Goal: Communication & Community: Answer question/provide support

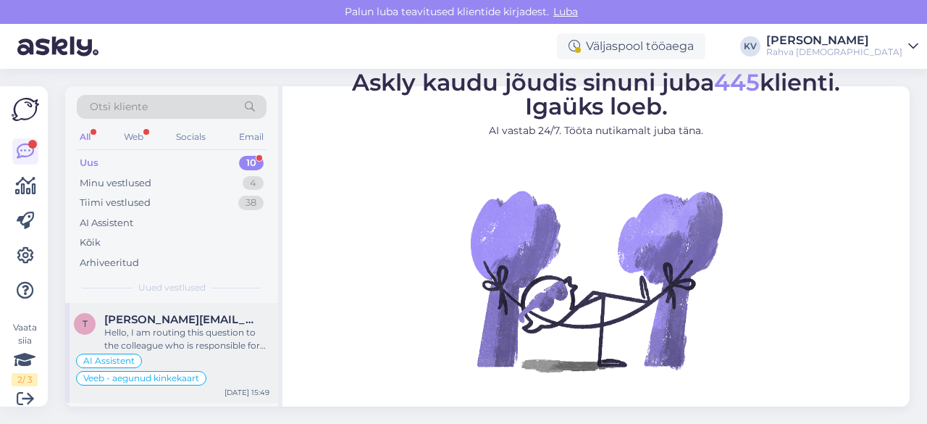
click at [185, 328] on div "Hello, I am routing this question to the colleague who is responsible for this …" at bounding box center [186, 339] width 165 height 26
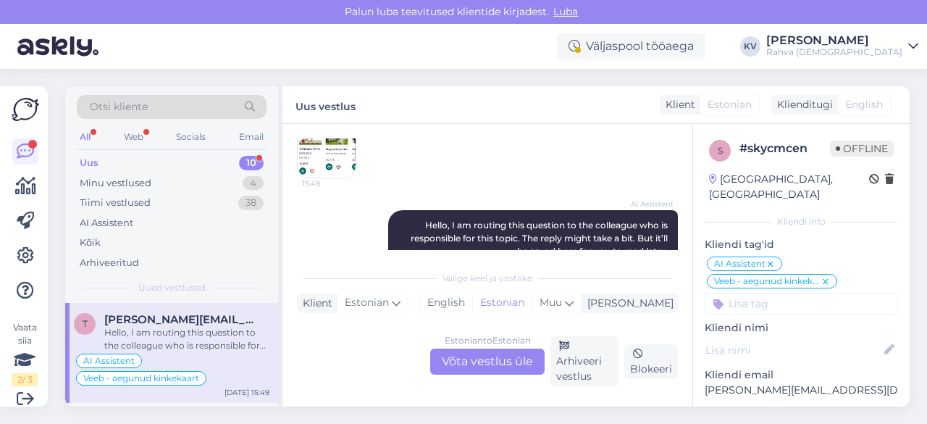
scroll to position [507, 0]
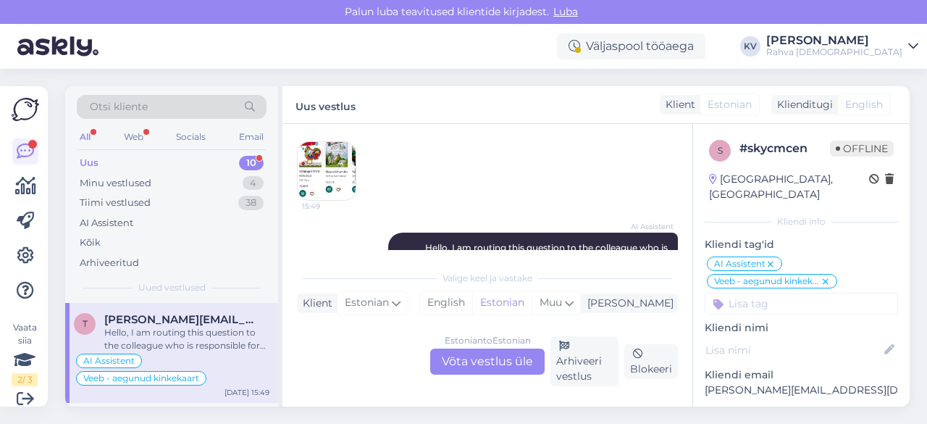
click at [329, 155] on img at bounding box center [327, 171] width 58 height 58
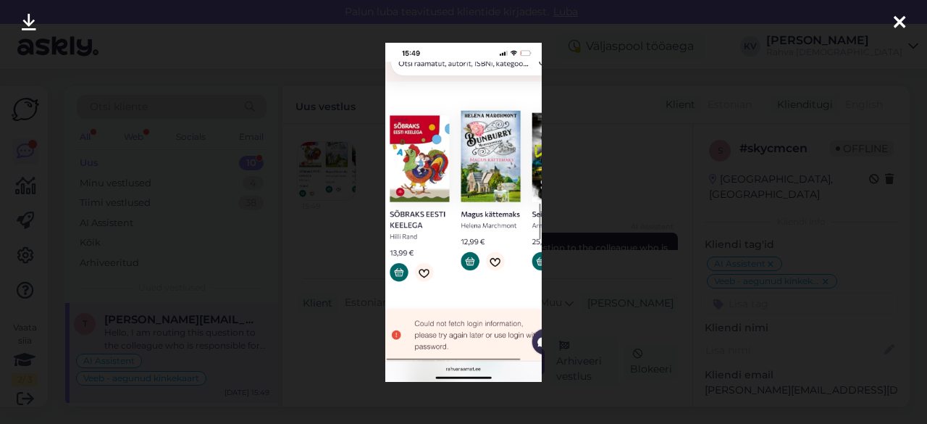
click at [588, 179] on div at bounding box center [463, 212] width 927 height 424
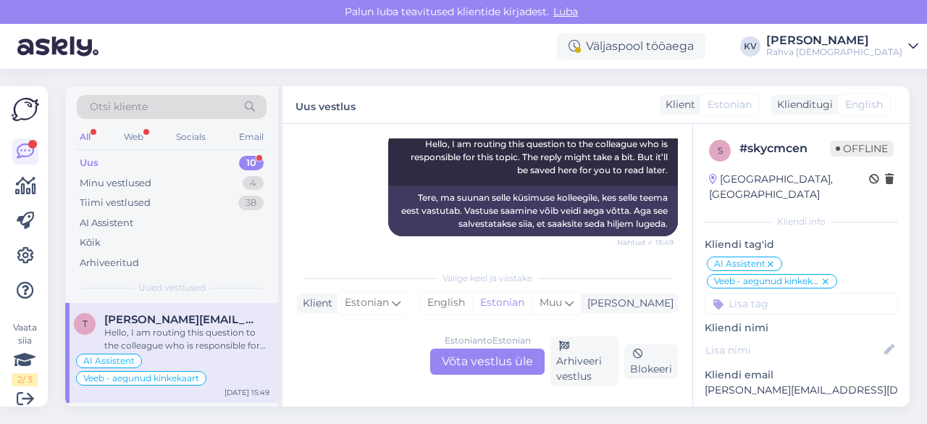
scroll to position [611, 0]
click at [582, 358] on div "Arhiveeri vestlus" at bounding box center [584, 361] width 68 height 50
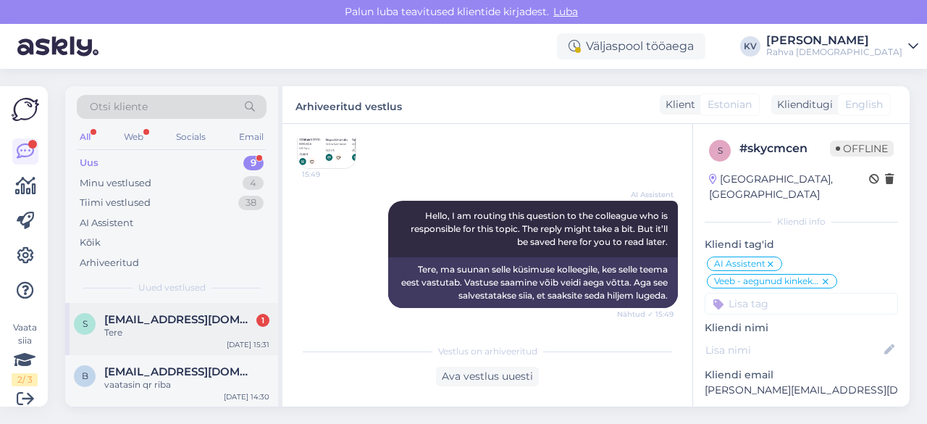
click at [112, 330] on div "Tere" at bounding box center [186, 332] width 165 height 13
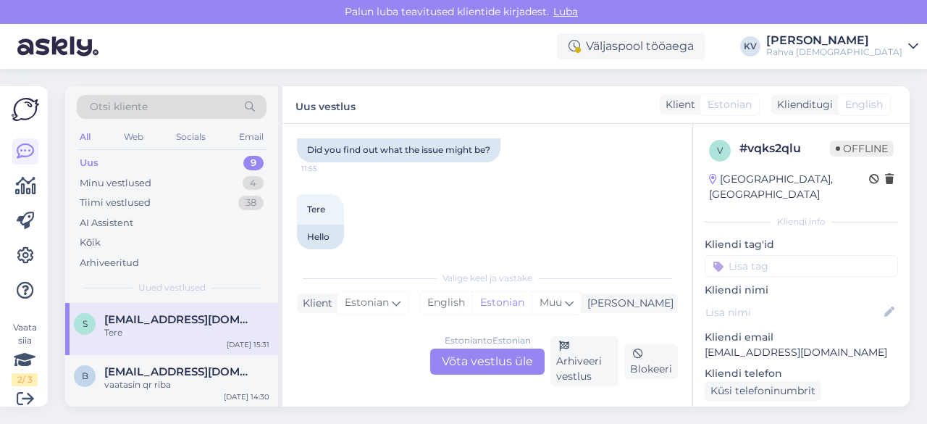
scroll to position [476, 0]
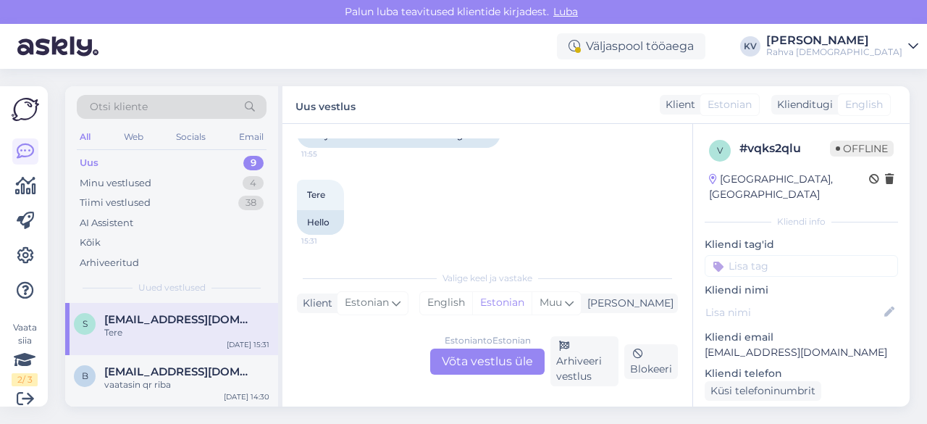
click at [723, 345] on p "[EMAIL_ADDRESS][DOMAIN_NAME]" at bounding box center [801, 352] width 193 height 15
click at [711, 345] on p "[EMAIL_ADDRESS][DOMAIN_NAME]" at bounding box center [801, 352] width 193 height 15
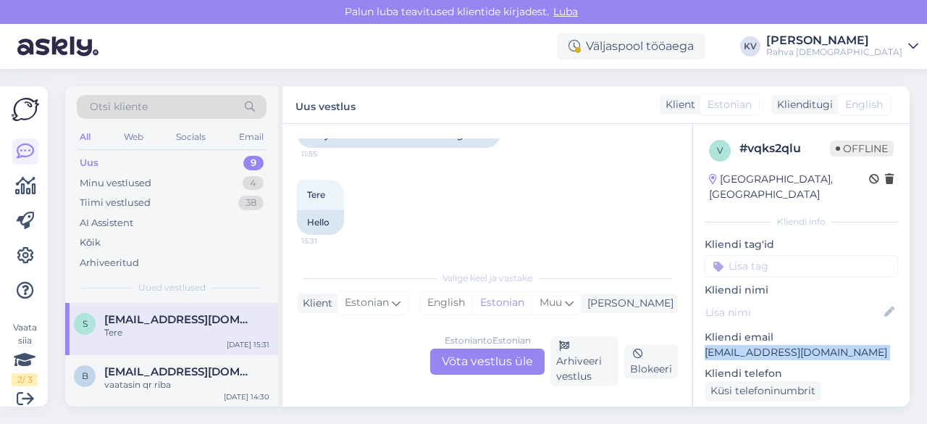
copy p "[EMAIL_ADDRESS][DOMAIN_NAME]"
click at [488, 361] on div "Estonian to Estonian Võta vestlus üle" at bounding box center [487, 361] width 114 height 26
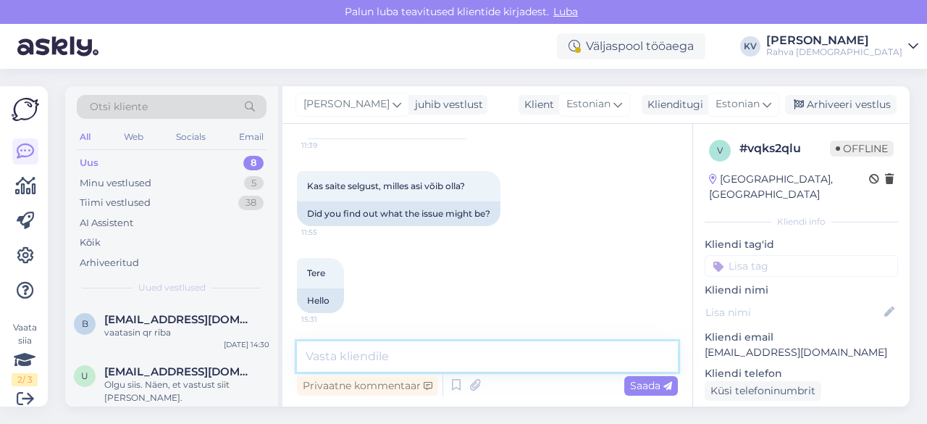
click at [371, 356] on textarea at bounding box center [487, 356] width 381 height 30
paste textarea "Tundub, et liitumisel on jäänud sooduskood sisestamata, sest alanud on tõesti l…"
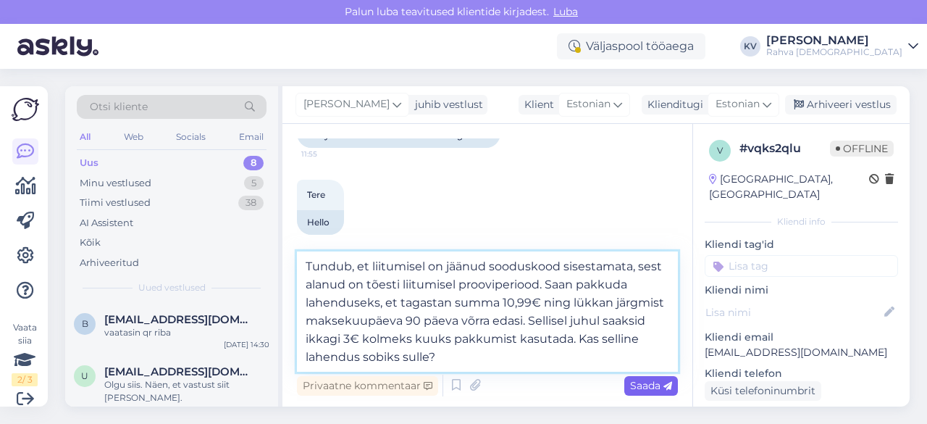
type textarea "Tundub, et liitumisel on jäänud sooduskood sisestamata, sest alanud on tõesti l…"
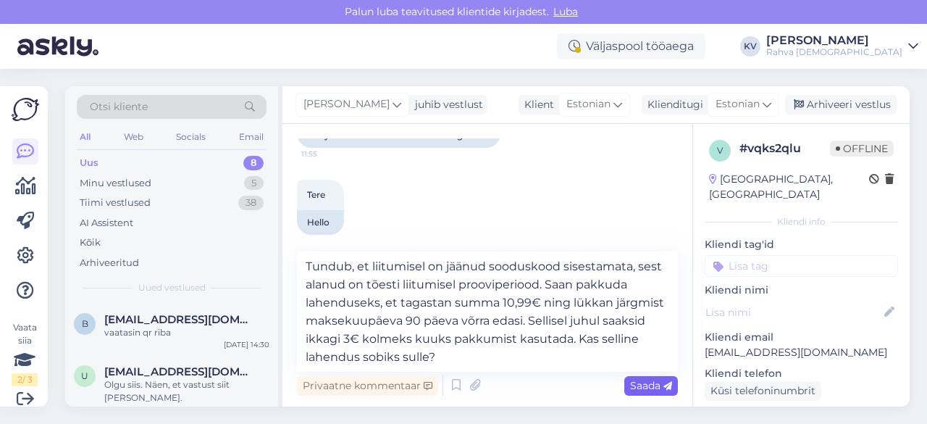
click at [650, 385] on span "Saada" at bounding box center [651, 385] width 42 height 13
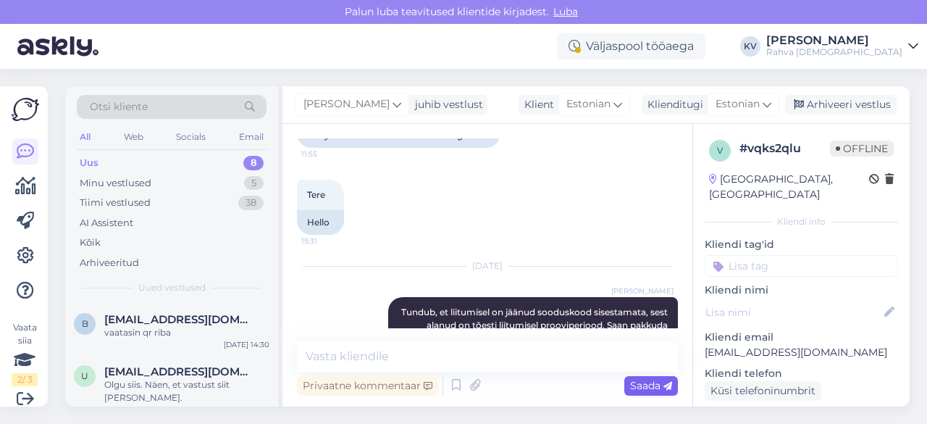
scroll to position [555, 0]
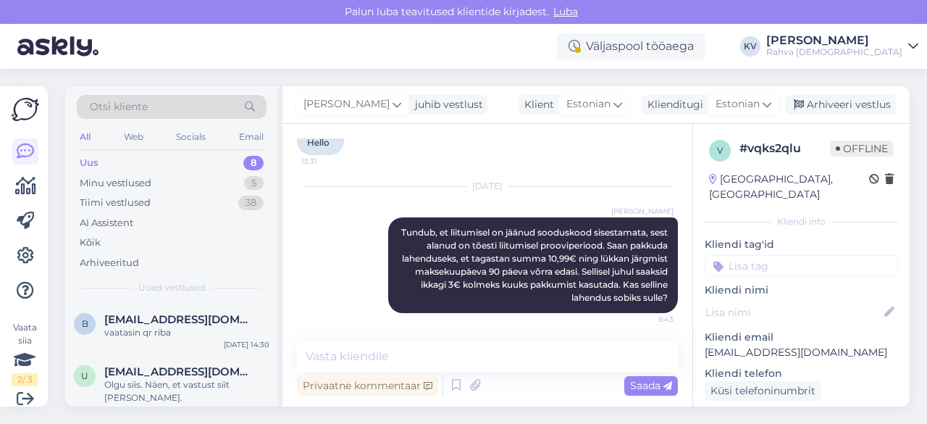
click at [761, 255] on input at bounding box center [801, 266] width 193 height 22
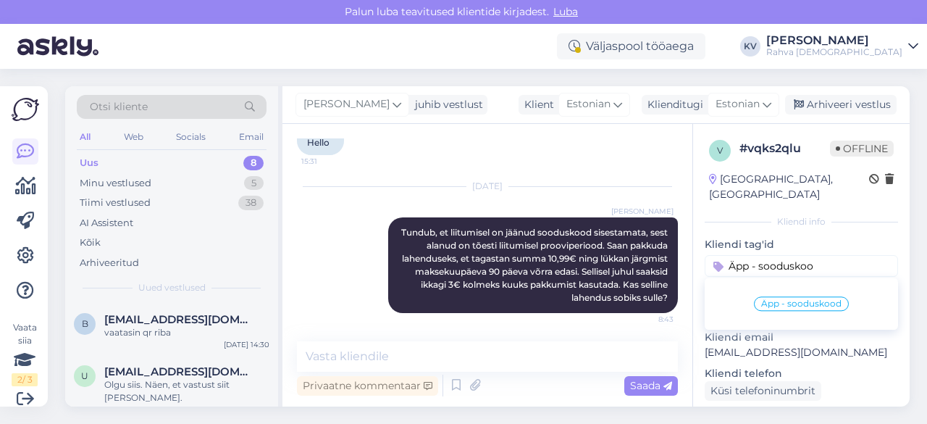
type input "Äpp - sooduskood"
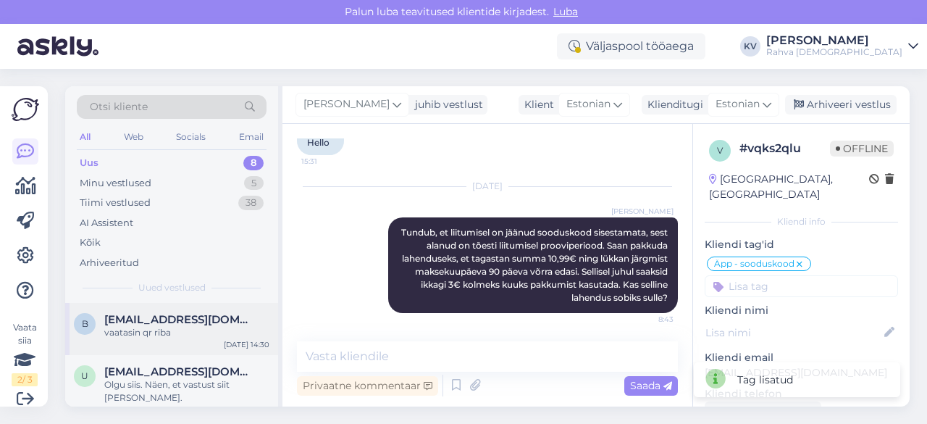
click at [145, 330] on div "vaatasin qr riba" at bounding box center [186, 332] width 165 height 13
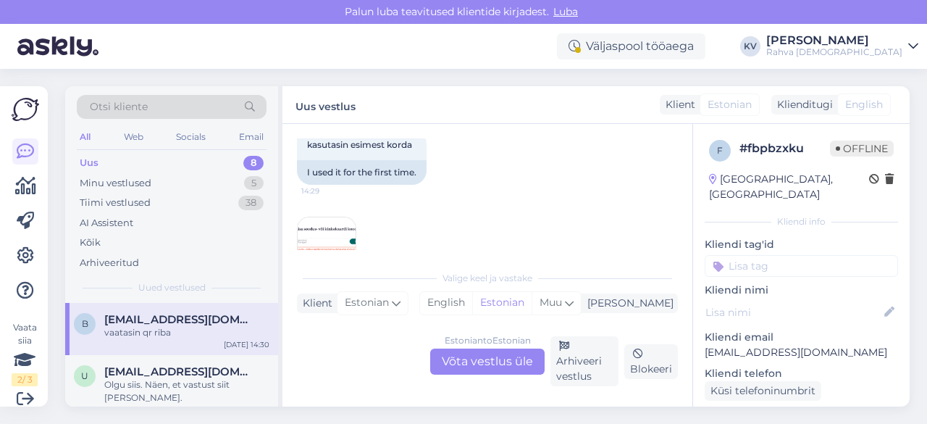
scroll to position [362, 0]
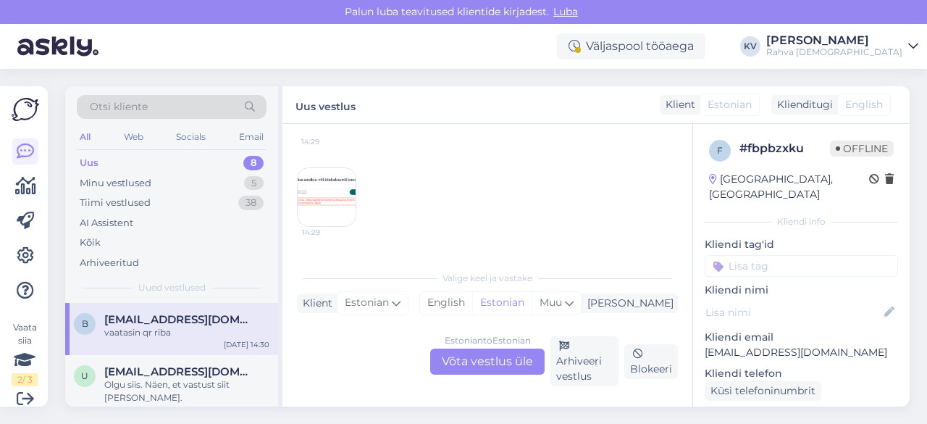
click at [329, 200] on img at bounding box center [327, 197] width 58 height 58
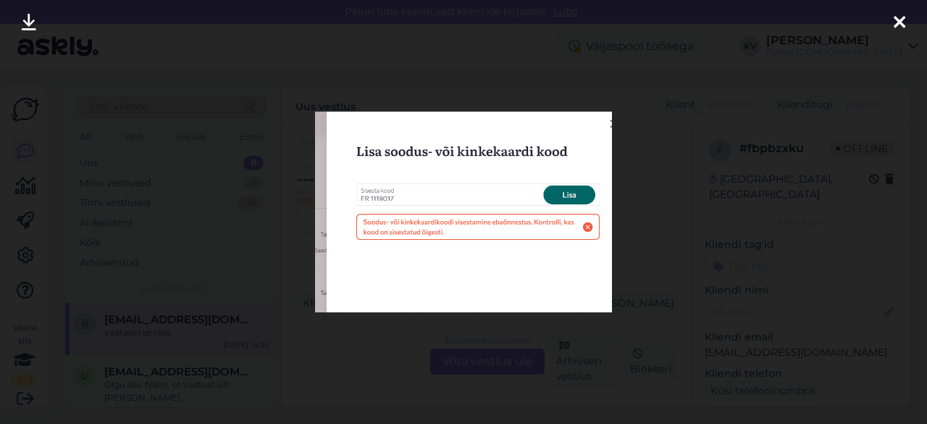
click at [613, 322] on div at bounding box center [463, 212] width 927 height 424
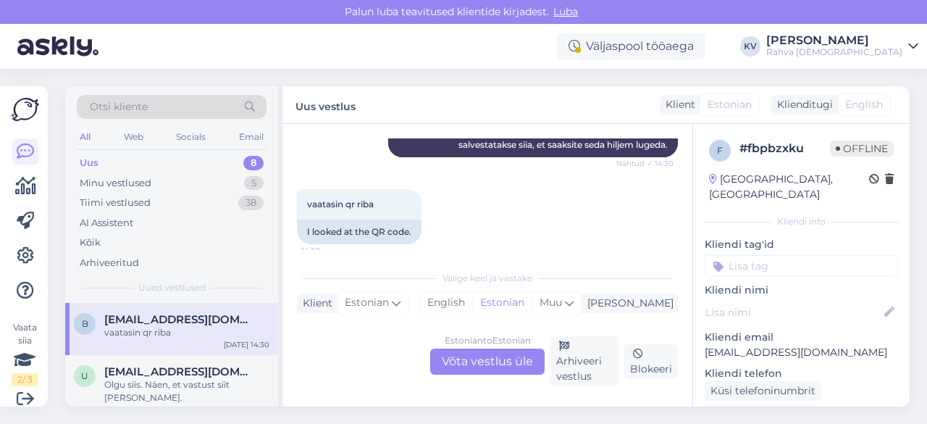
scroll to position [753, 0]
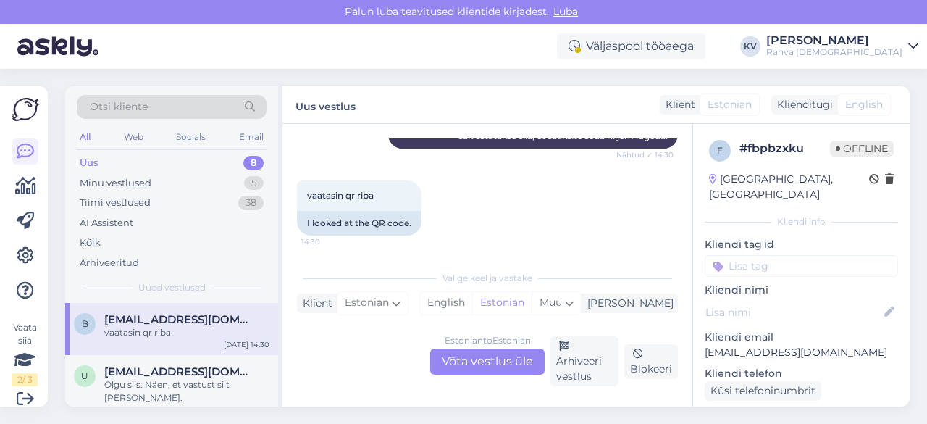
click at [771, 345] on p "[EMAIL_ADDRESS][DOMAIN_NAME]" at bounding box center [801, 352] width 193 height 15
copy p "[EMAIL_ADDRESS][DOMAIN_NAME]"
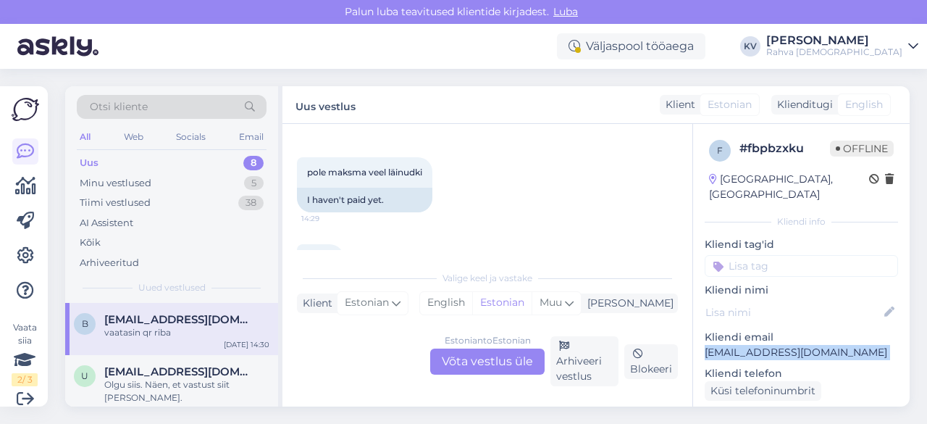
scroll to position [319, 0]
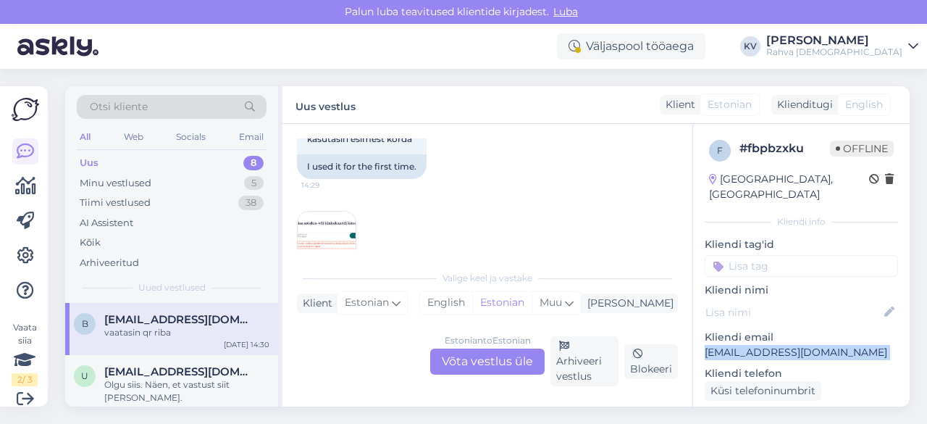
click at [342, 235] on img at bounding box center [327, 240] width 58 height 58
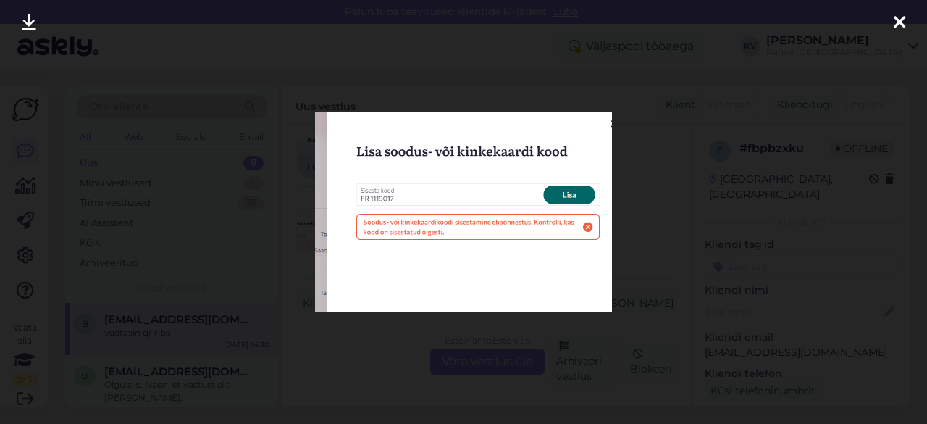
click at [896, 24] on icon at bounding box center [900, 23] width 12 height 19
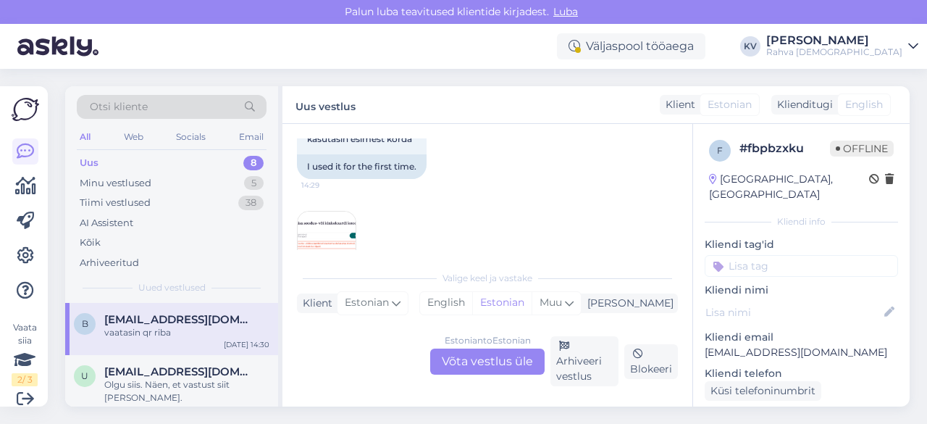
click at [503, 358] on div "Estonian to Estonian Võta vestlus üle" at bounding box center [487, 361] width 114 height 26
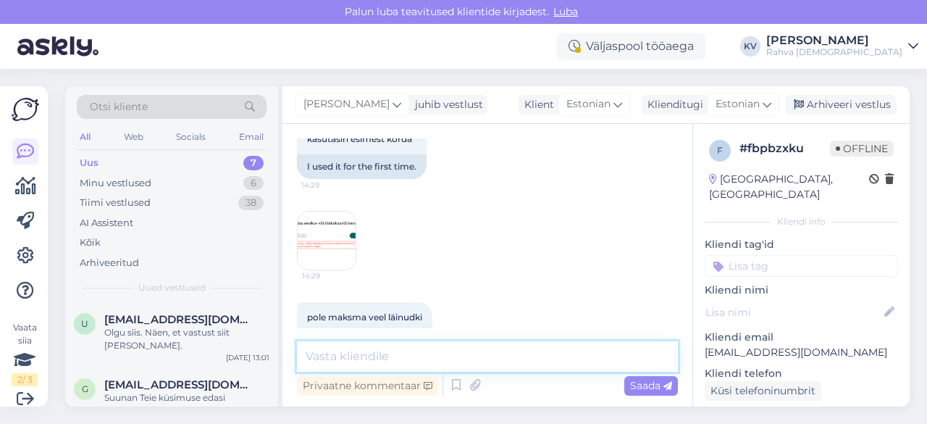
click at [498, 358] on textarea at bounding box center [487, 356] width 381 height 30
type textarea "T"
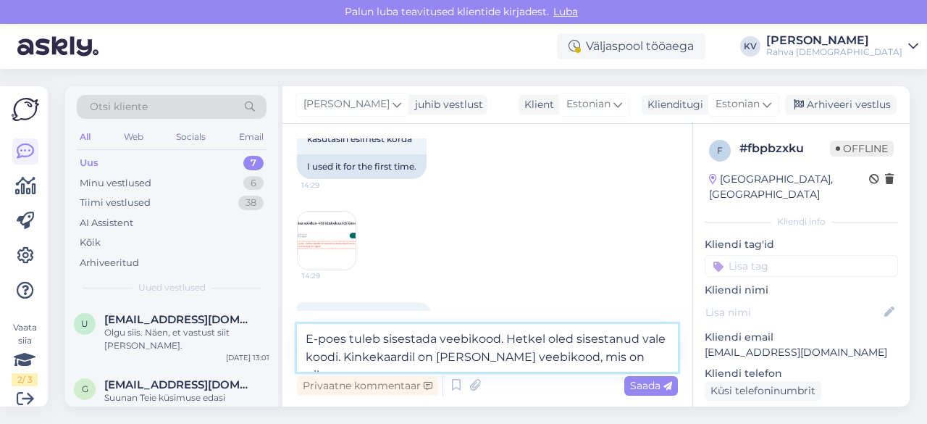
type textarea "E-poes tuleb sisestada veebikood. Hetkel oled sisestanud vale koodi. Kinkekaard…"
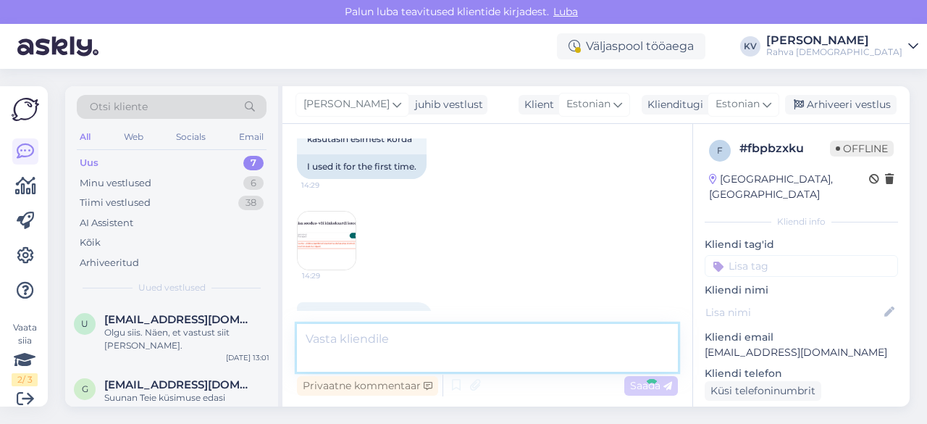
scroll to position [781, 0]
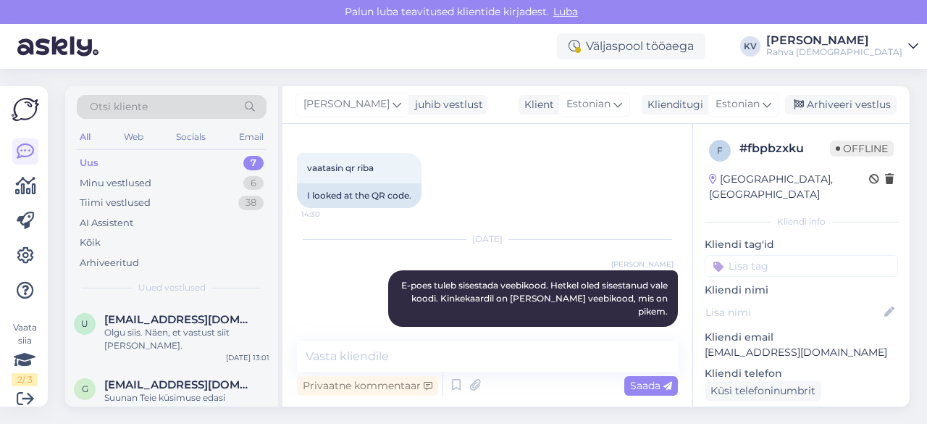
click at [810, 255] on input at bounding box center [801, 266] width 193 height 22
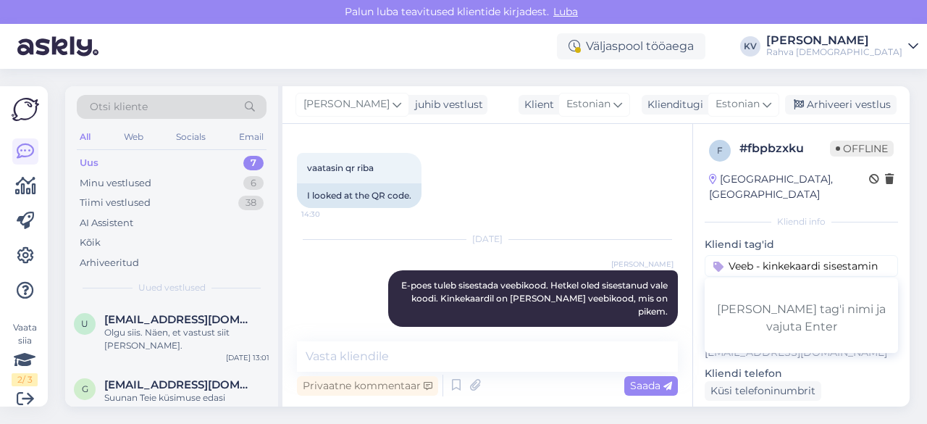
type input "Veeb - kinkekaardi sisestamine"
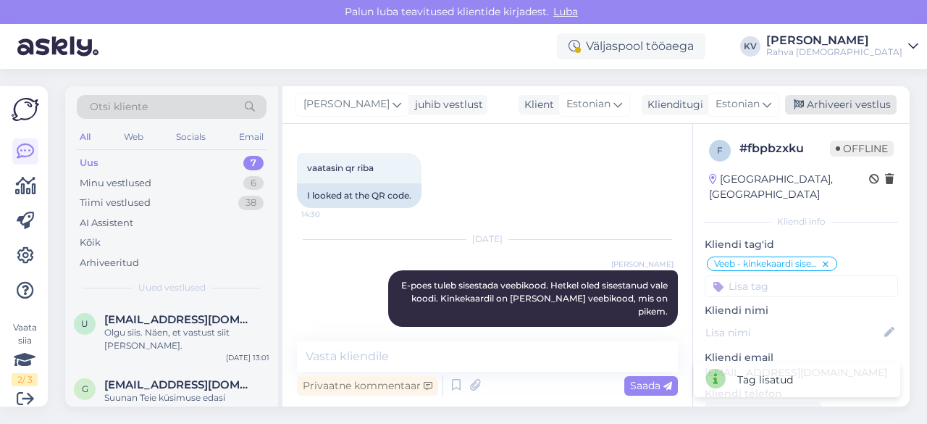
click at [843, 103] on div "Arhiveeri vestlus" at bounding box center [841, 105] width 112 height 20
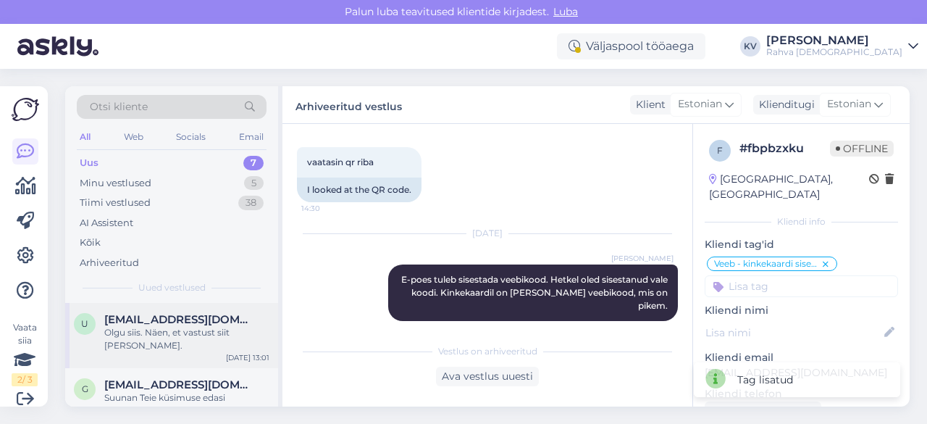
click at [152, 350] on div "u [EMAIL_ADDRESS][DOMAIN_NAME] Olgu siis. Näen, et vastust siit [PERSON_NAME]. …" at bounding box center [171, 335] width 213 height 65
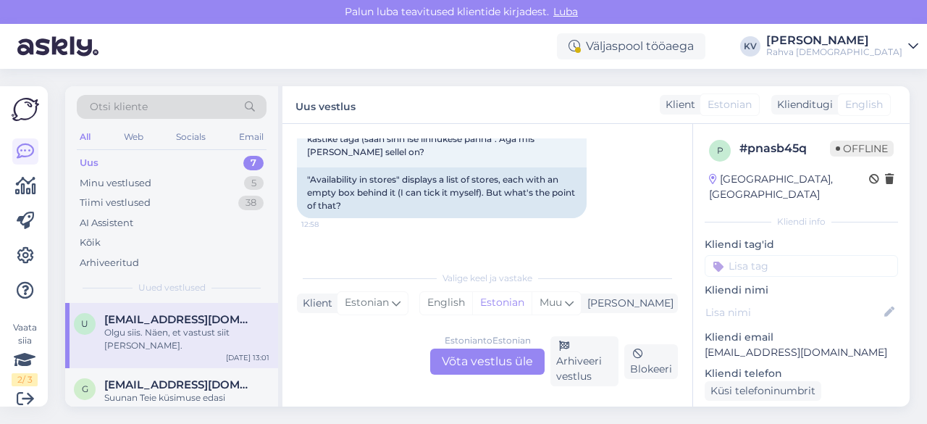
scroll to position [781, 0]
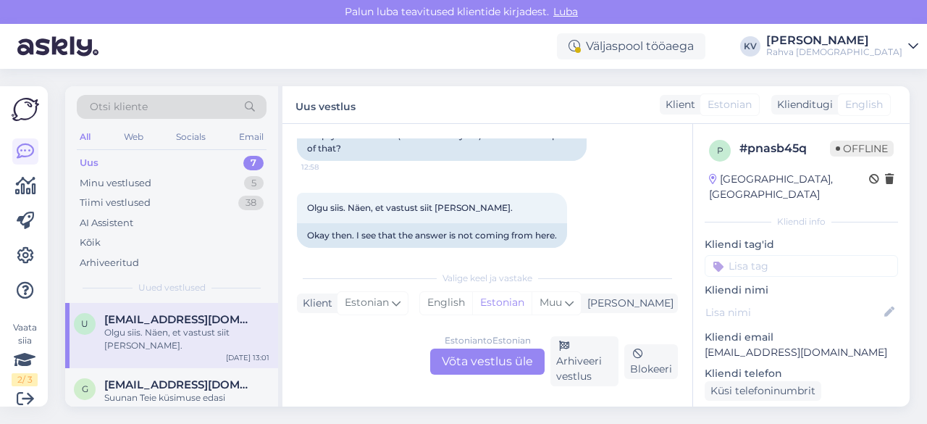
click at [491, 358] on div "Estonian to Estonian Võta vestlus üle" at bounding box center [487, 361] width 114 height 26
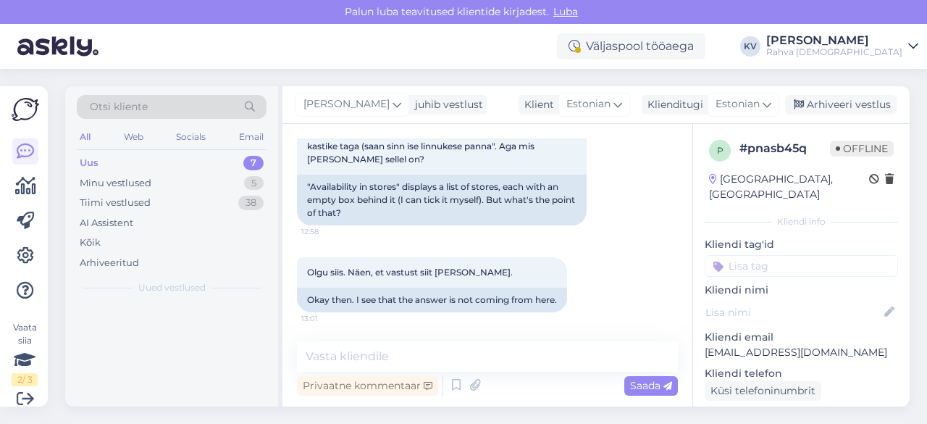
scroll to position [703, 0]
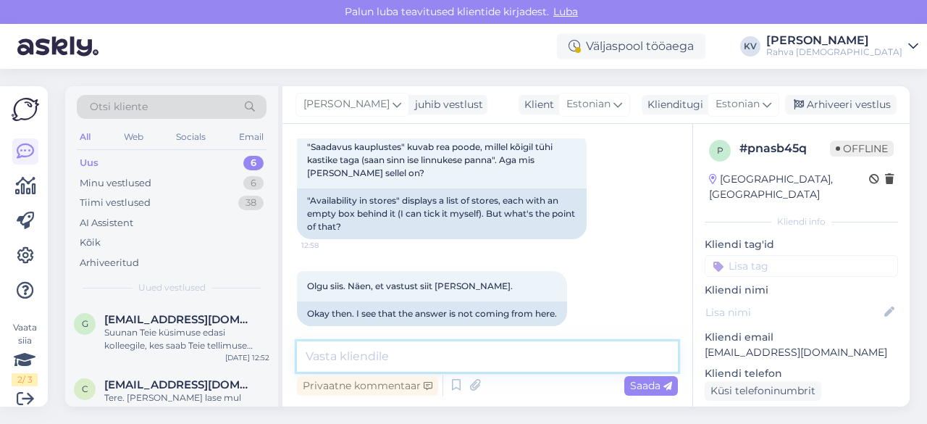
click at [481, 360] on textarea at bounding box center [487, 356] width 381 height 30
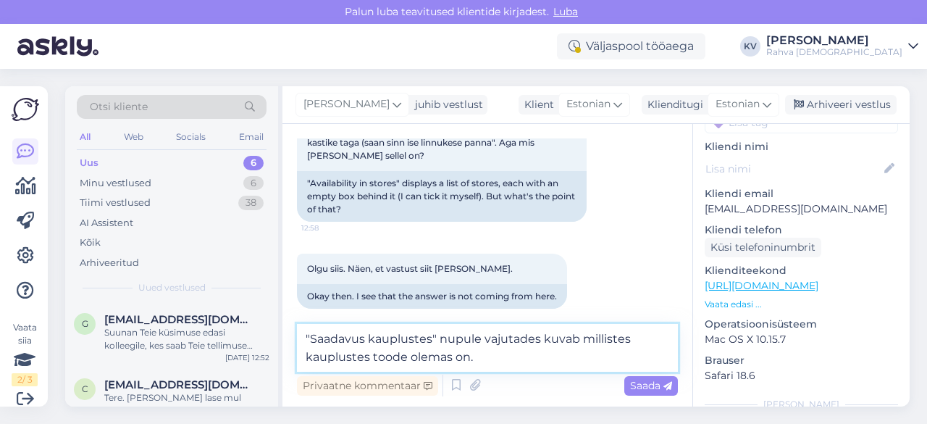
scroll to position [145, 0]
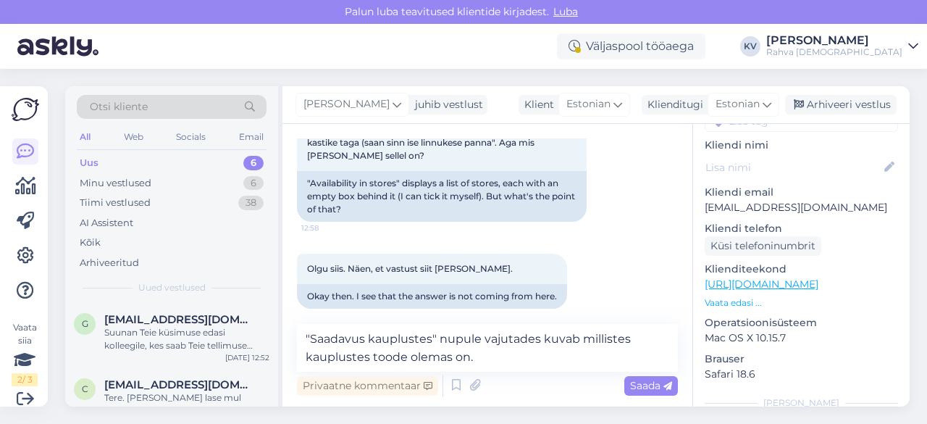
click at [781, 277] on link "[URL][DOMAIN_NAME]" at bounding box center [762, 283] width 114 height 13
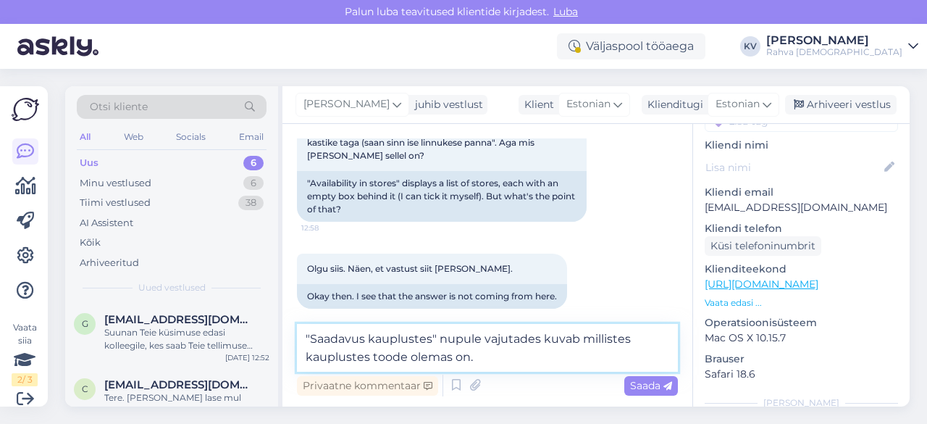
click at [505, 363] on textarea ""Saadavus kauplustes" nupule vajutades kuvab millistes kauplustes toode olemas …" at bounding box center [487, 348] width 381 height 48
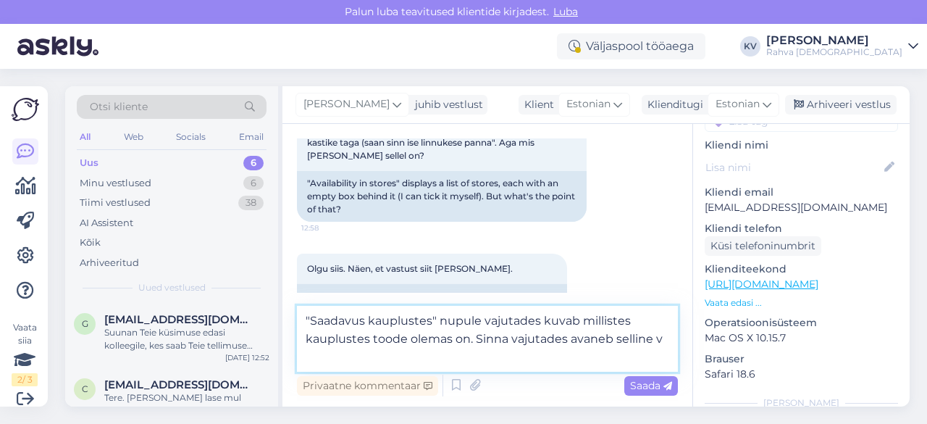
scroll to position [739, 0]
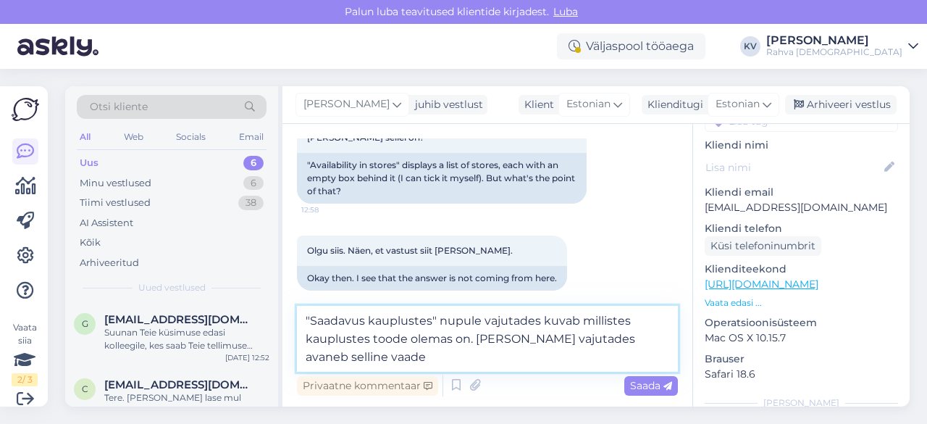
paste textarea
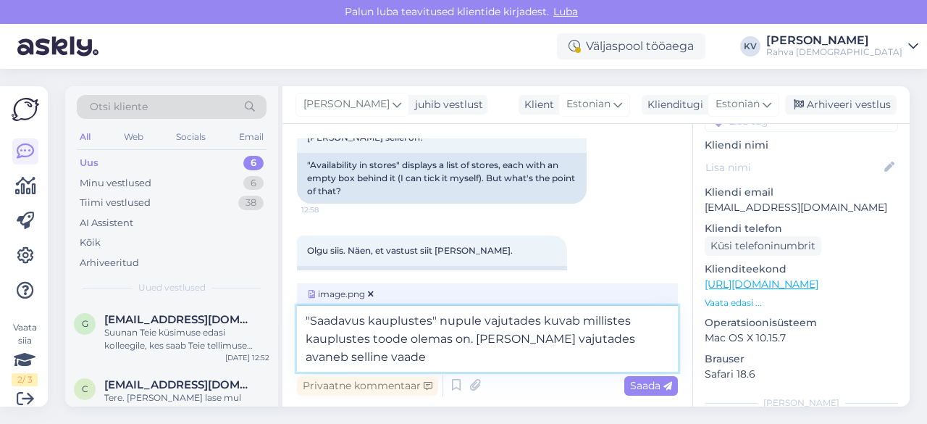
scroll to position [761, 0]
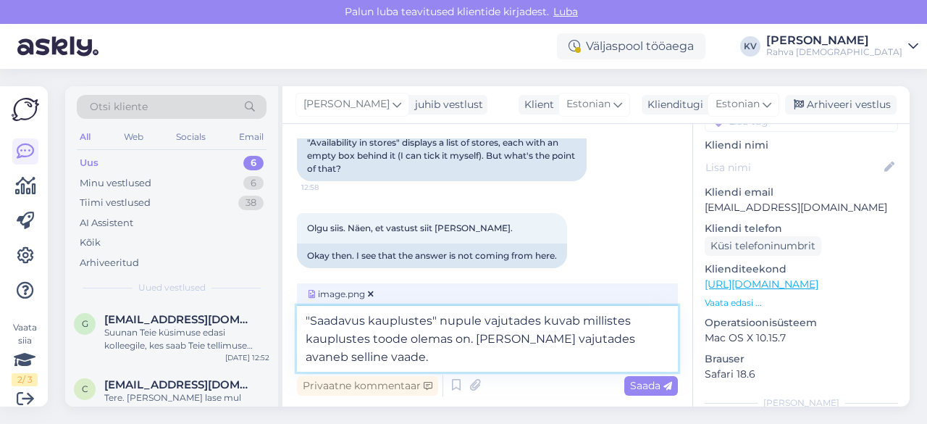
type textarea ""Saadavus kauplustes" nupule vajutades kuvab millistes kauplustes toode olemas …"
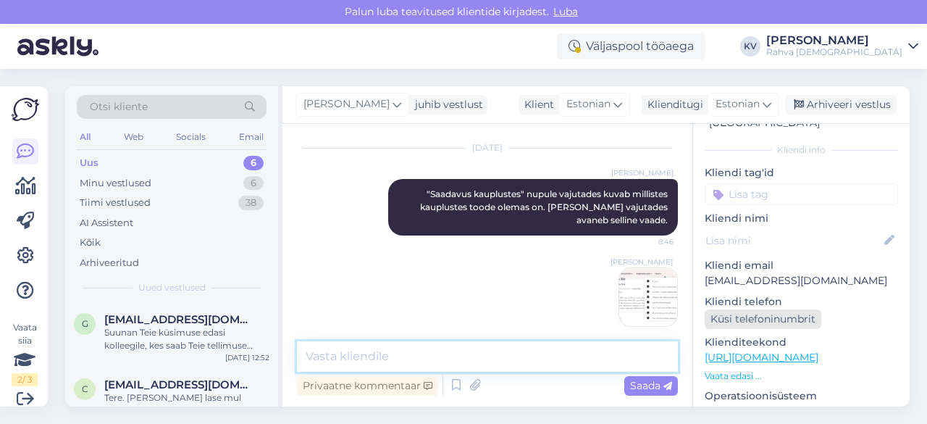
scroll to position [0, 0]
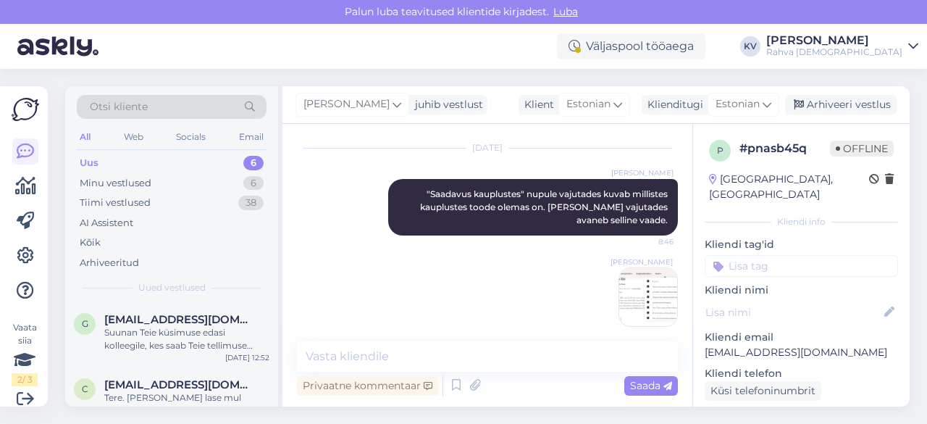
click at [762, 255] on input at bounding box center [801, 266] width 193 height 22
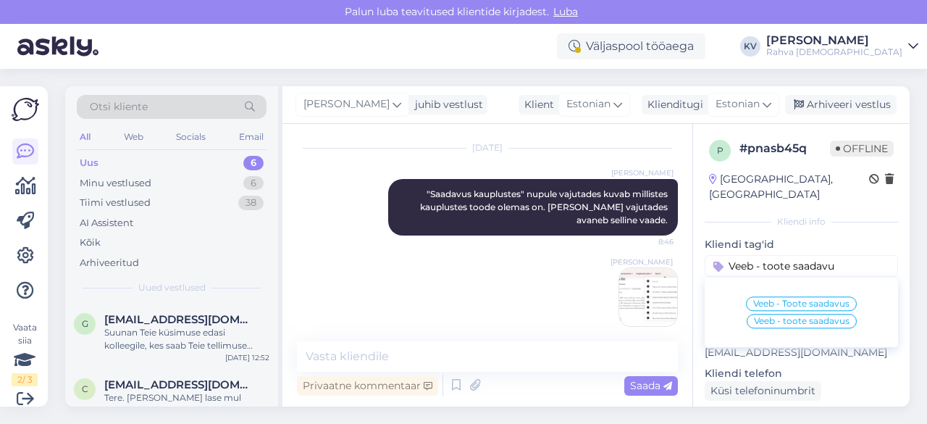
type input "Veeb - toote saadavus"
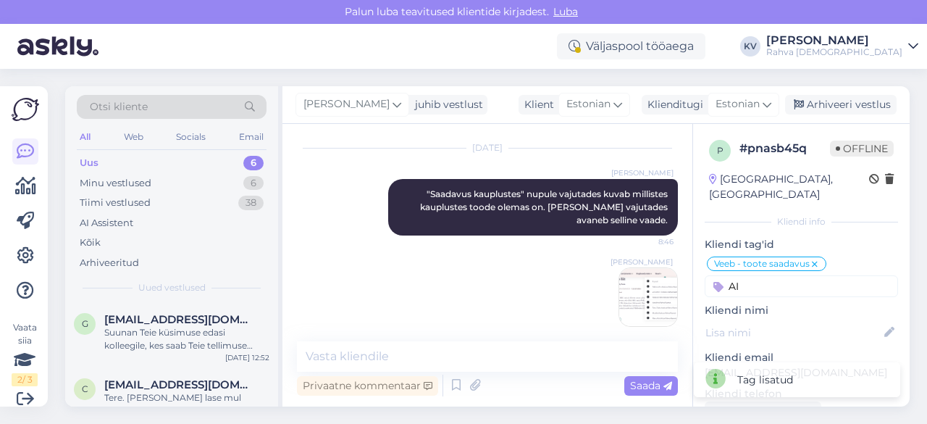
type input "A"
type input "a"
click at [773, 275] on input "AI" at bounding box center [801, 286] width 193 height 22
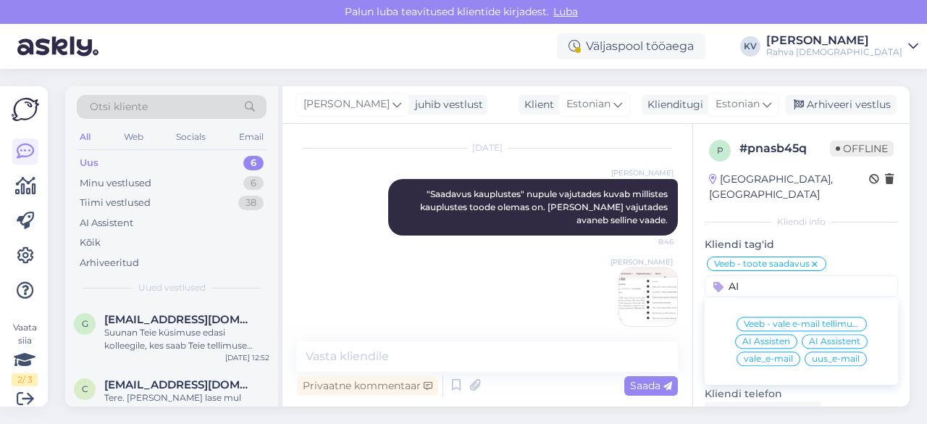
type input "AI"
click at [826, 337] on span "AI Assistent" at bounding box center [834, 341] width 51 height 9
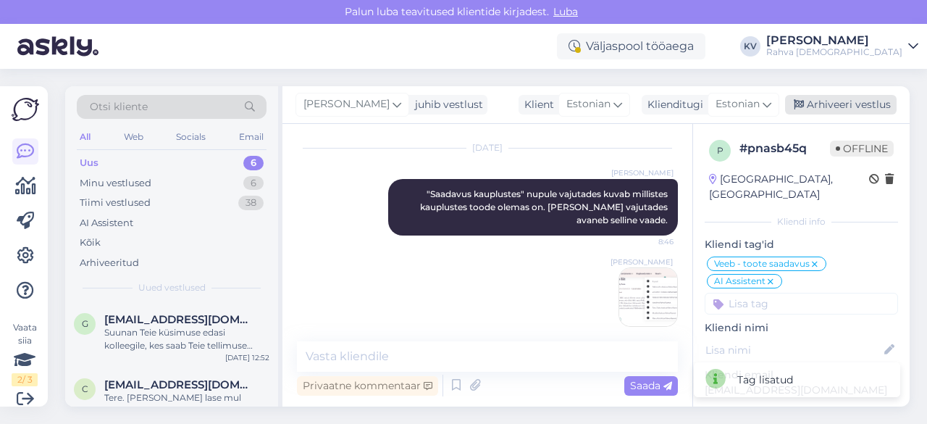
click at [829, 108] on div "Arhiveeri vestlus" at bounding box center [841, 105] width 112 height 20
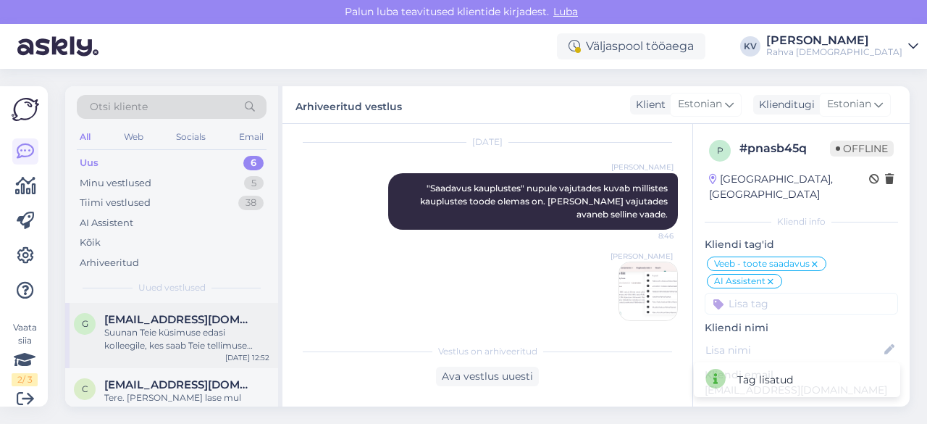
click at [165, 328] on div "Suunan Teie küsimuse edasi kolleegile, kes saab Teie tellimuse WT2376727 staatu…" at bounding box center [186, 339] width 165 height 26
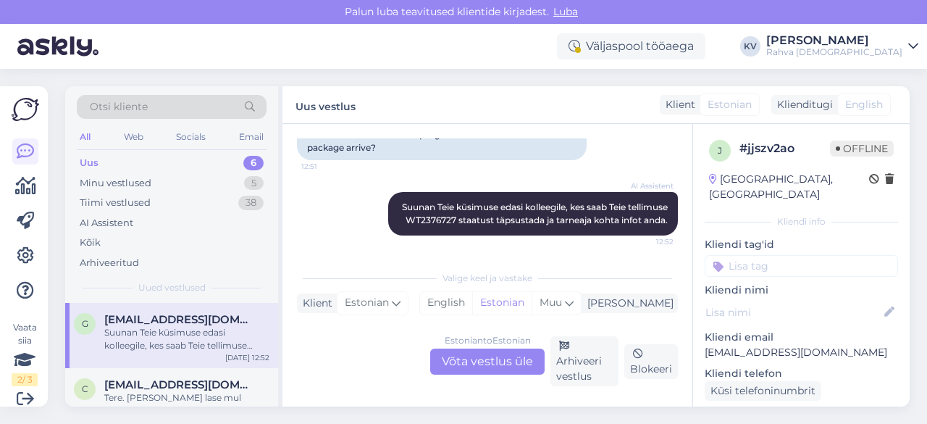
scroll to position [325, 0]
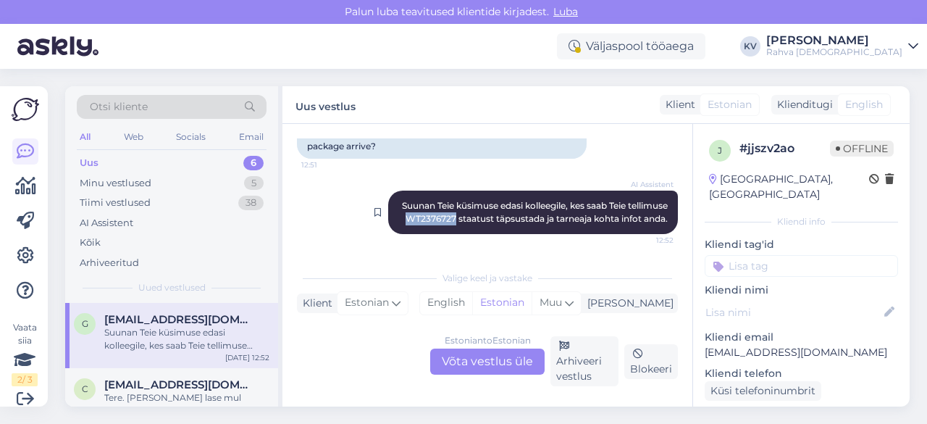
drag, startPoint x: 442, startPoint y: 205, endPoint x: 490, endPoint y: 208, distance: 47.9
click at [490, 208] on span "Suunan Teie küsimuse edasi kolleegile, kes saab Teie tellimuse WT2376727 staatu…" at bounding box center [536, 212] width 268 height 24
copy span "WT2376727"
click at [478, 358] on div "Estonian to Estonian Võta vestlus üle" at bounding box center [487, 361] width 114 height 26
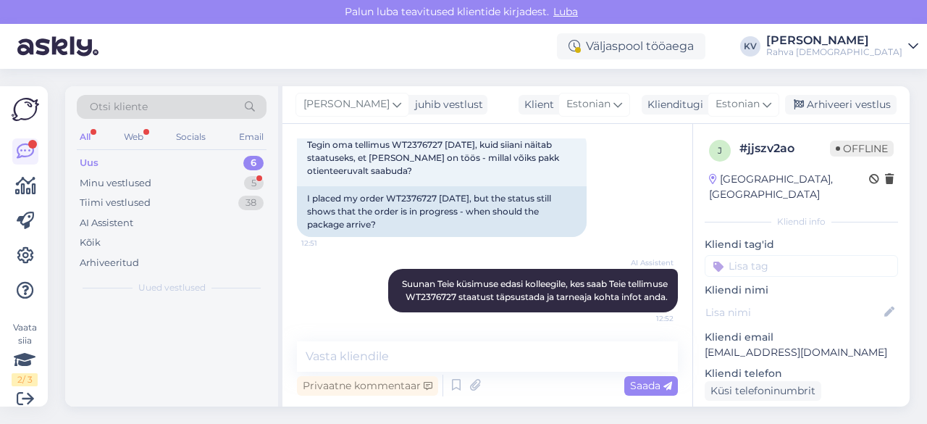
scroll to position [247, 0]
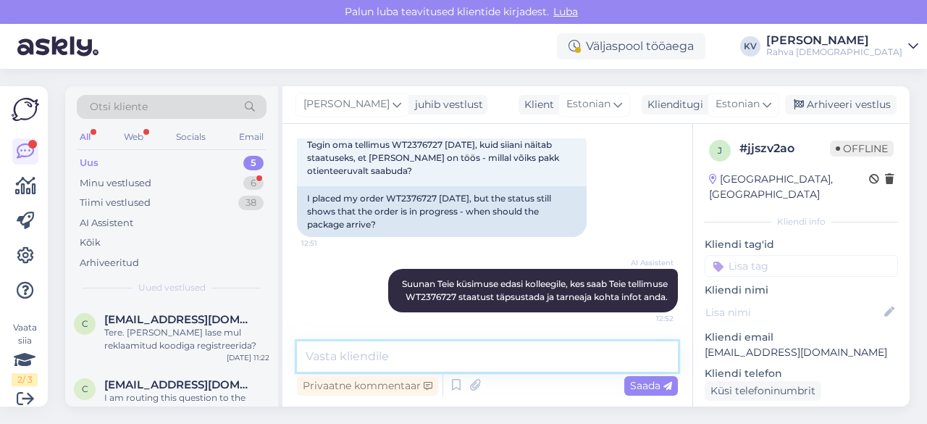
click at [364, 356] on textarea at bounding box center [487, 356] width 381 height 30
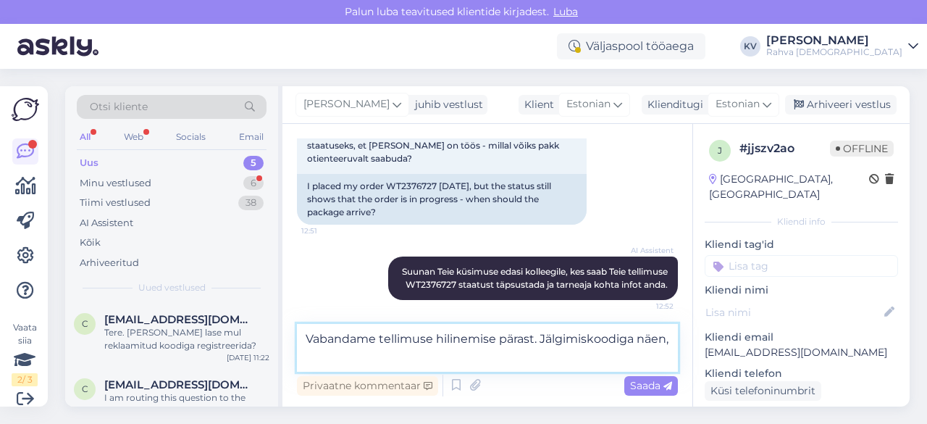
scroll to position [264, 0]
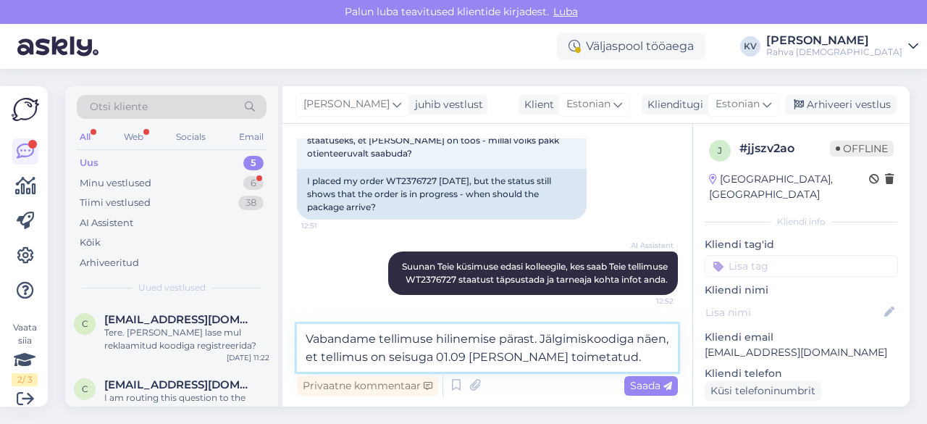
type textarea "Vabandame tellimuse hilinemise pärast. Jälgimiskoodiga näen, et tellimus on sei…"
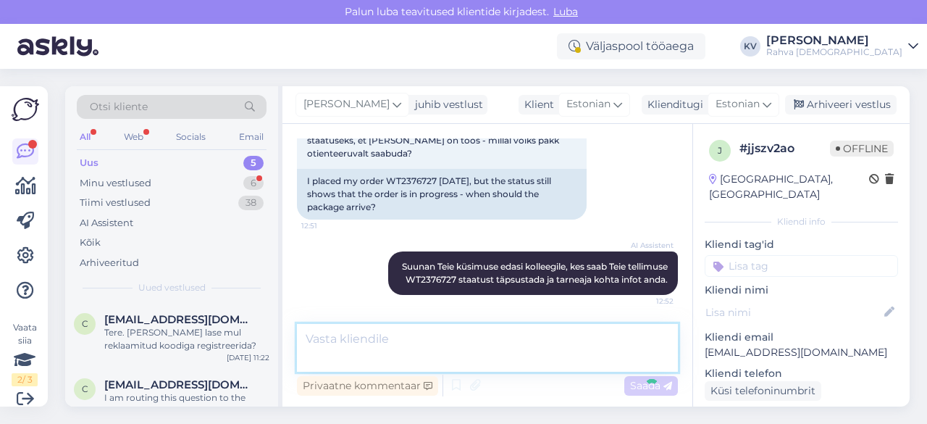
scroll to position [353, 0]
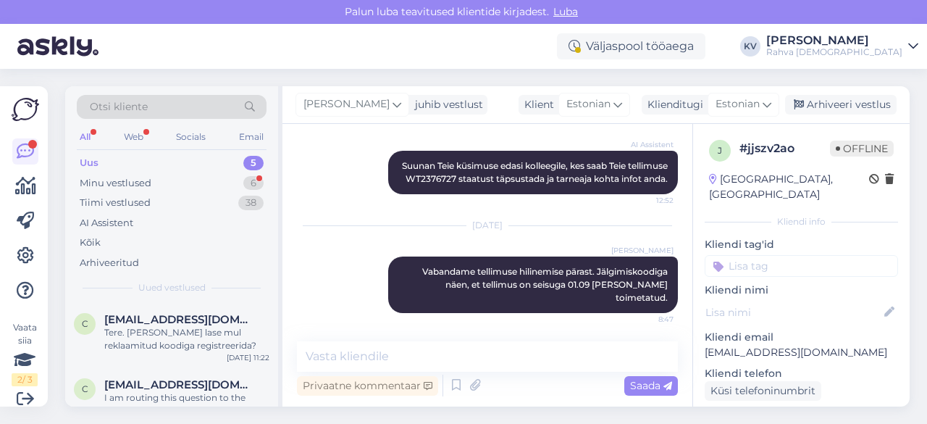
click at [811, 255] on input at bounding box center [801, 266] width 193 height 22
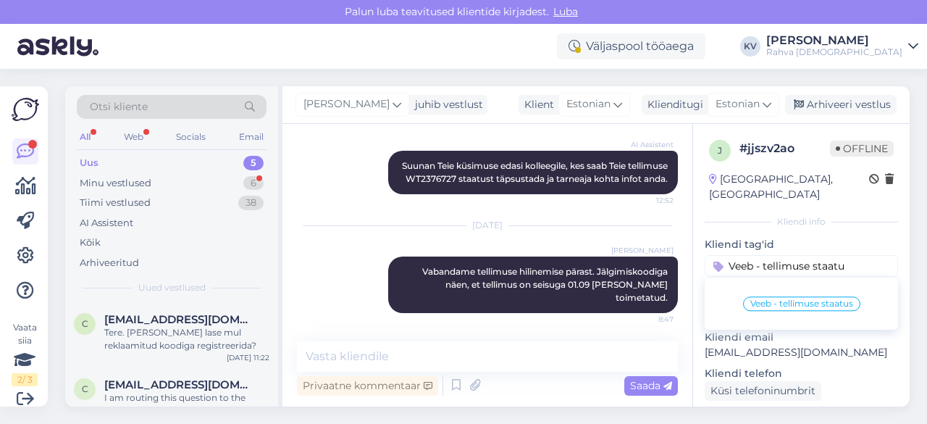
type input "Veeb - tellimuse staatus"
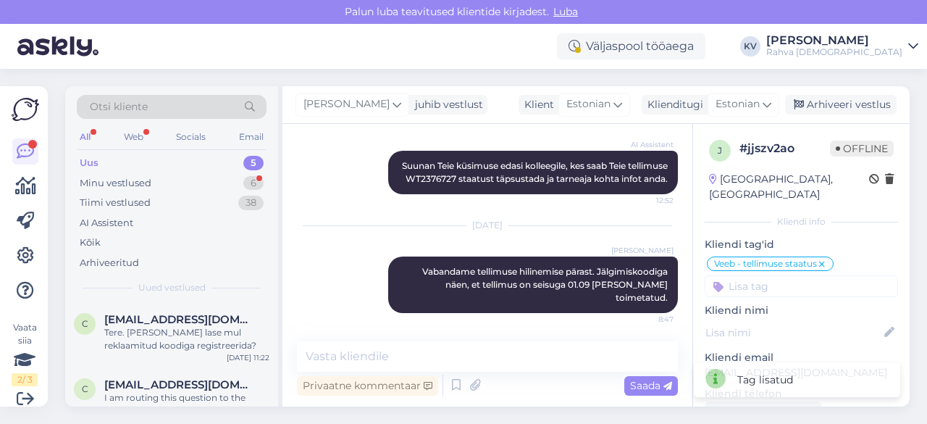
click at [841, 114] on div "[PERSON_NAME] juhib vestlust Klient [DEMOGRAPHIC_DATA] Klienditugi [DEMOGRAPHIC…" at bounding box center [595, 105] width 627 height 38
click at [847, 108] on div "Arhiveeri vestlus" at bounding box center [841, 105] width 112 height 20
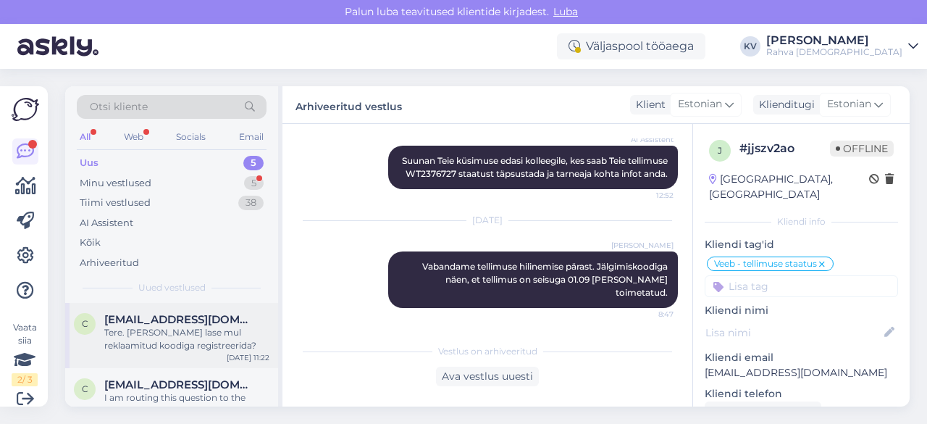
click at [179, 322] on span "[EMAIL_ADDRESS][DOMAIN_NAME]" at bounding box center [179, 319] width 151 height 13
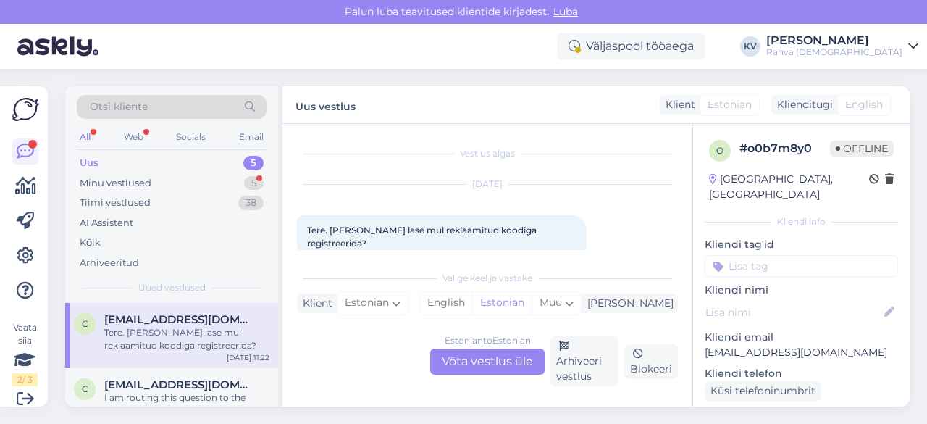
scroll to position [101, 0]
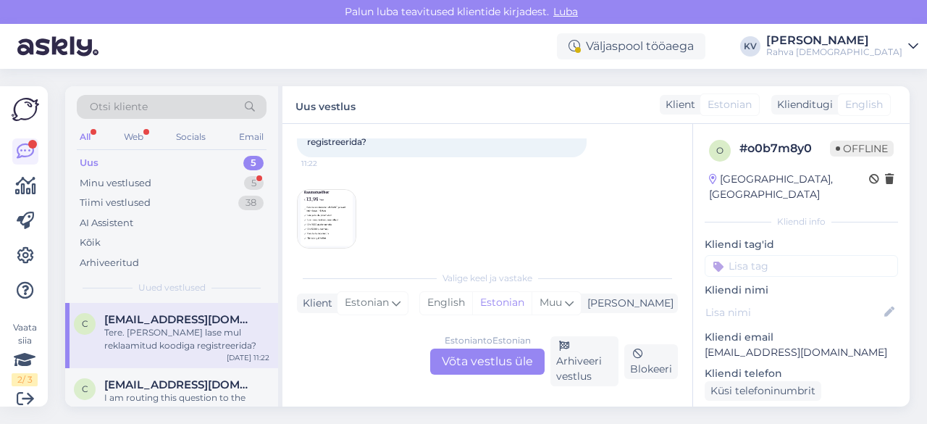
click at [310, 201] on img at bounding box center [327, 219] width 58 height 58
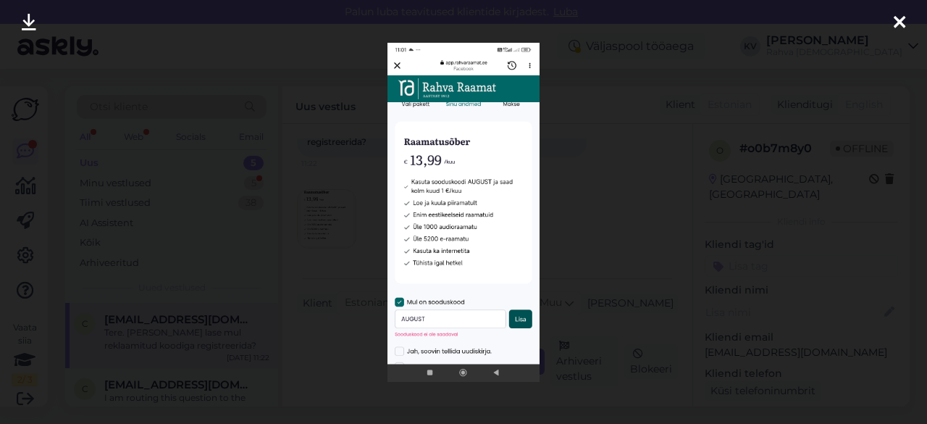
click at [585, 193] on div at bounding box center [463, 212] width 927 height 424
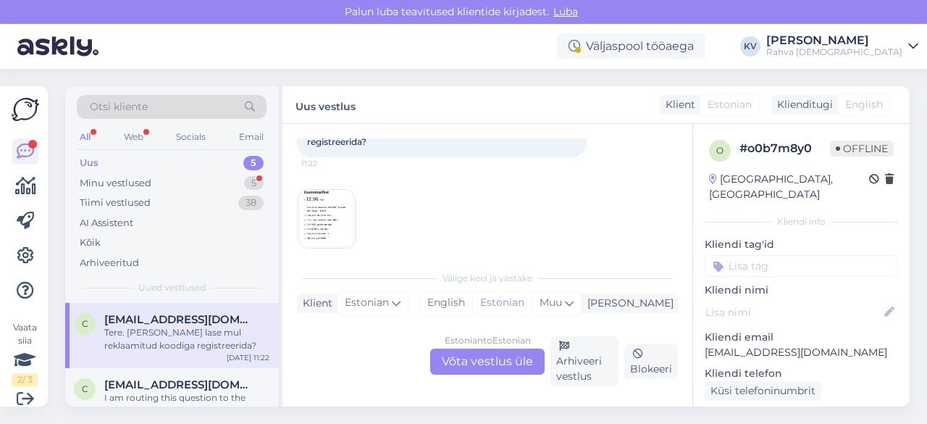
click at [730, 345] on p "[EMAIL_ADDRESS][DOMAIN_NAME]" at bounding box center [801, 352] width 193 height 15
copy p "[EMAIL_ADDRESS][DOMAIN_NAME]"
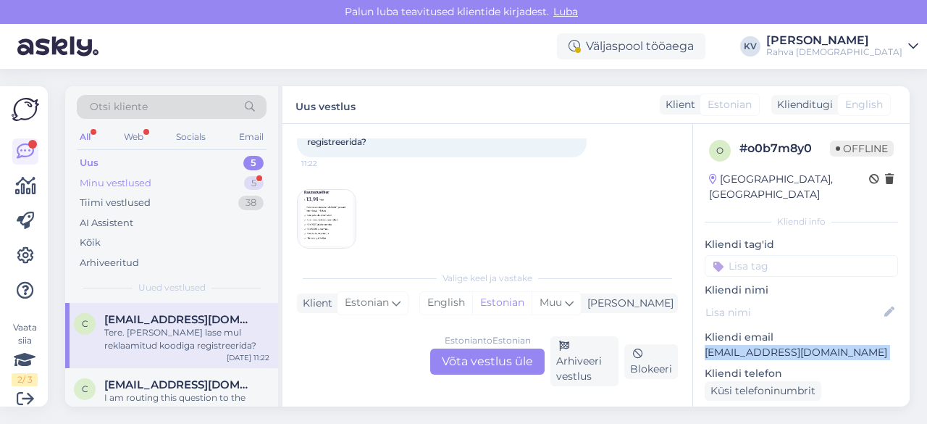
click at [169, 175] on div "Minu vestlused 5" at bounding box center [172, 183] width 190 height 20
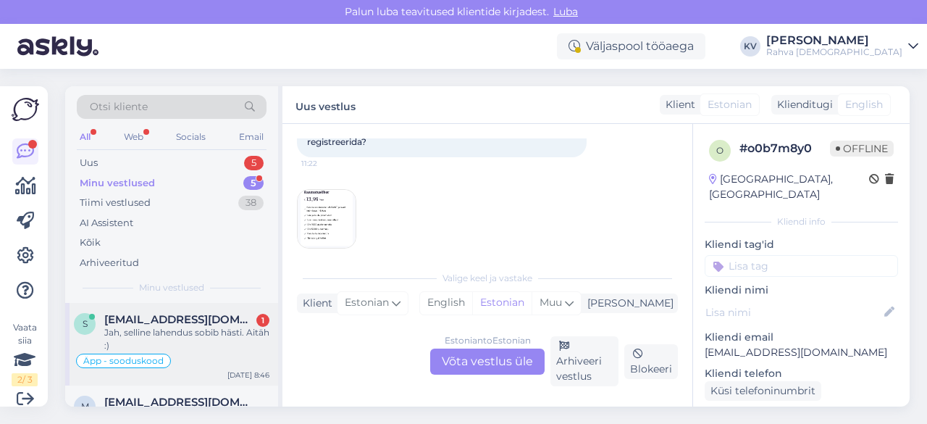
click at [194, 336] on div "Jah, selline lahendus sobib hästi. Aitäh :)" at bounding box center [186, 339] width 165 height 26
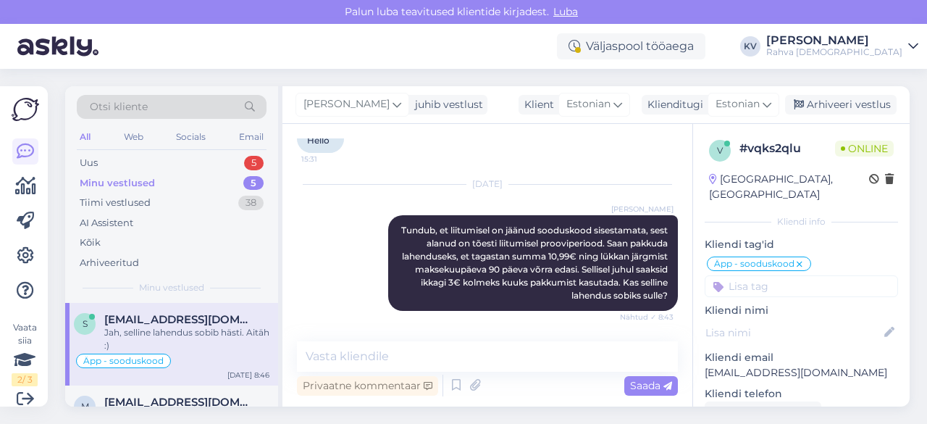
scroll to position [473, 0]
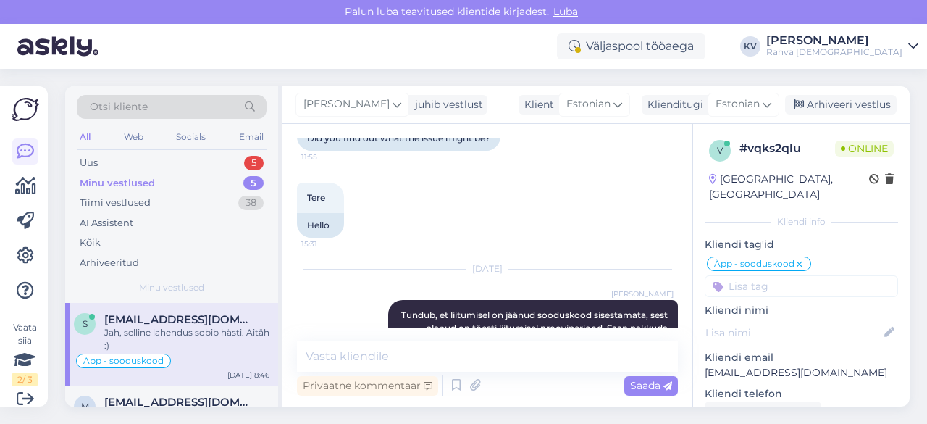
click at [740, 365] on p "[EMAIL_ADDRESS][DOMAIN_NAME]" at bounding box center [801, 372] width 193 height 15
copy p "[EMAIL_ADDRESS][DOMAIN_NAME]"
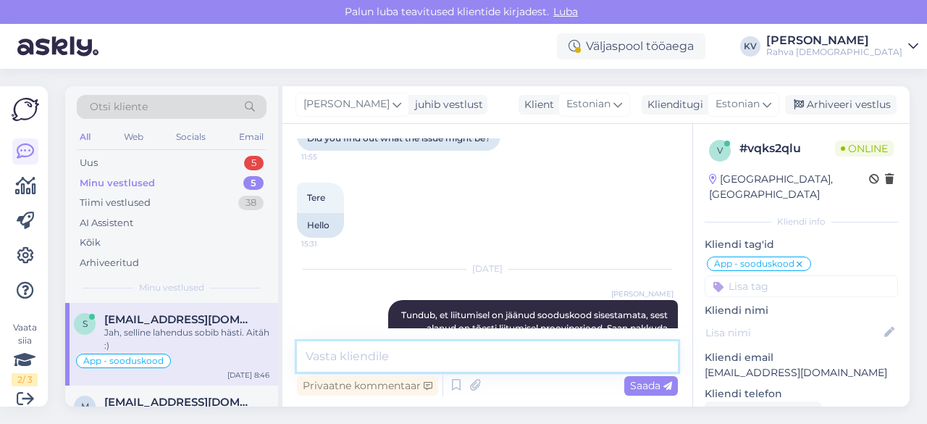
click at [431, 366] on textarea at bounding box center [487, 356] width 381 height 30
type textarea "T"
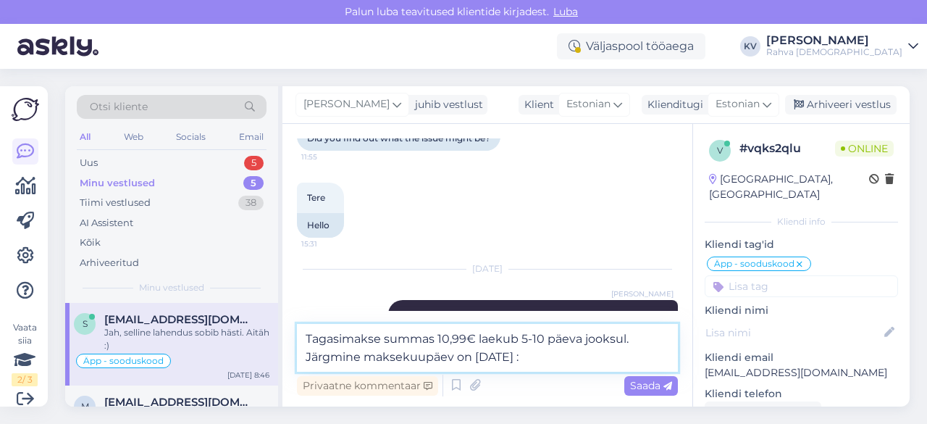
type textarea "Tagasimakse summas 10,99€ laekub 5-10 päeva jooksul. Järgmine maksekuupäev on […"
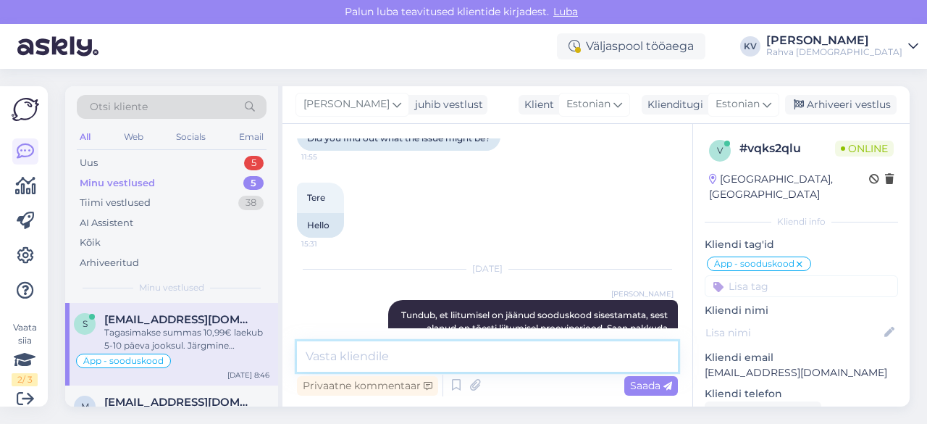
scroll to position [693, 0]
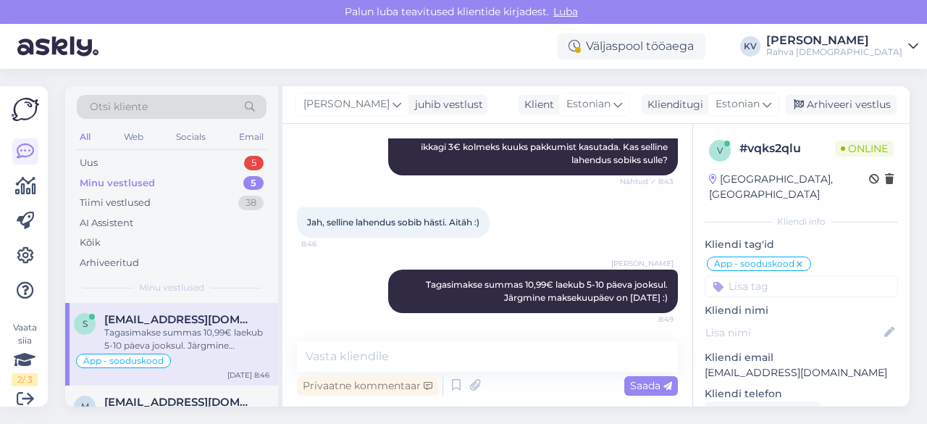
click at [822, 275] on input at bounding box center [801, 286] width 193 height 22
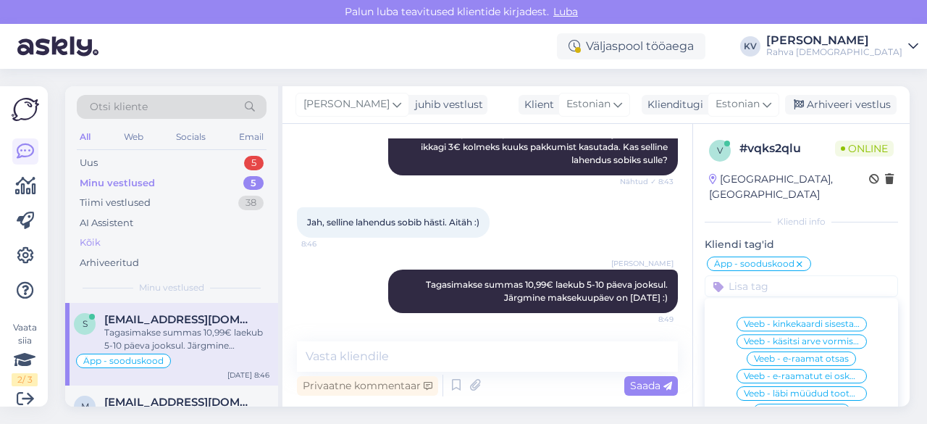
click at [107, 247] on div "Kõik" at bounding box center [172, 242] width 190 height 20
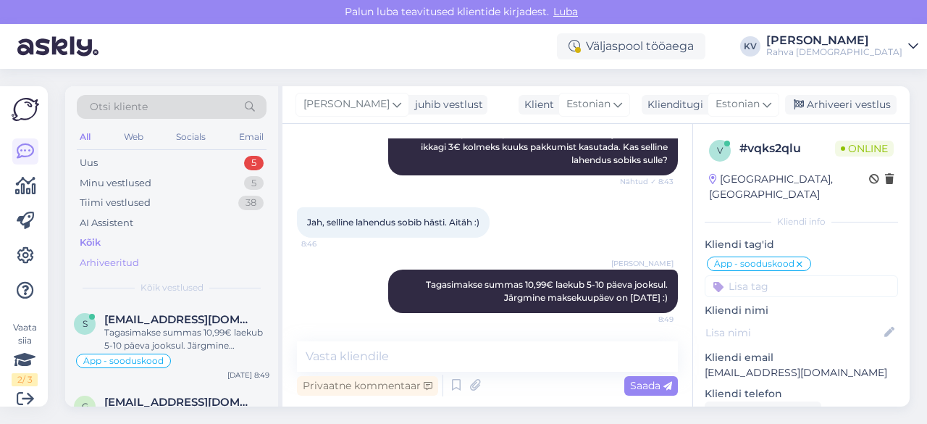
click at [108, 253] on div "Arhiveeritud" at bounding box center [172, 263] width 190 height 20
click at [184, 322] on span "[EMAIL_ADDRESS][DOMAIN_NAME]" at bounding box center [179, 319] width 151 height 13
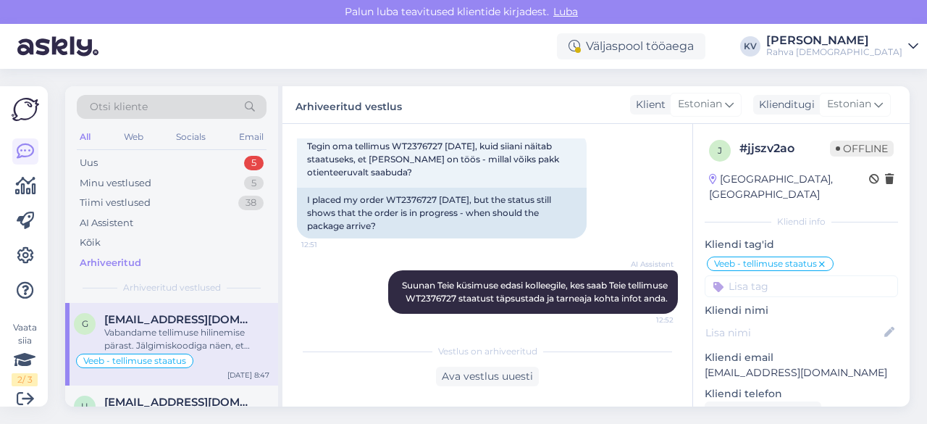
scroll to position [213, 0]
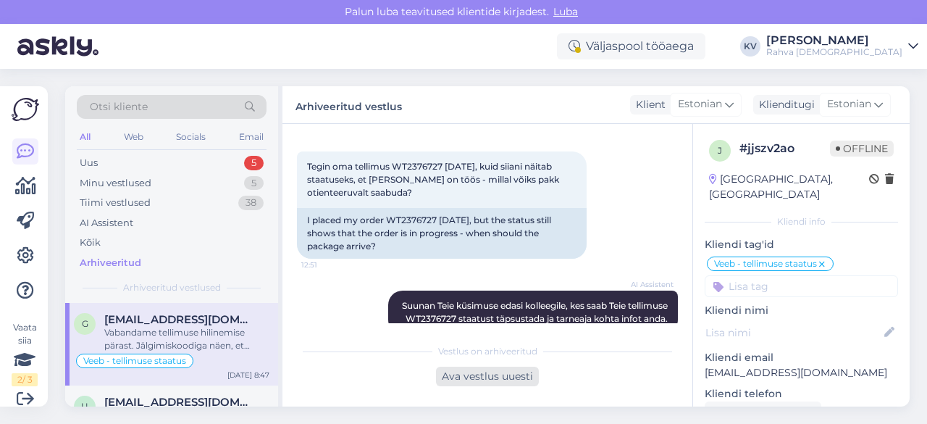
click at [513, 374] on div "Ava vestlus uuesti" at bounding box center [487, 376] width 103 height 20
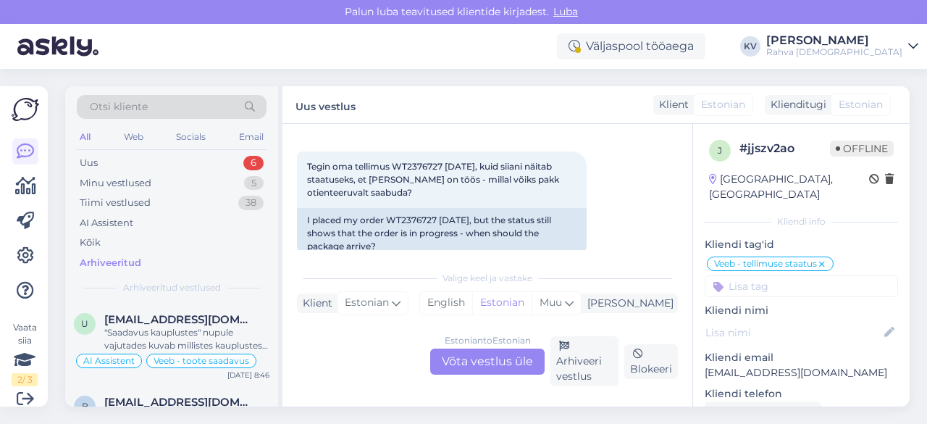
click at [466, 353] on div "Estonian to Estonian Võta vestlus üle" at bounding box center [487, 361] width 114 height 26
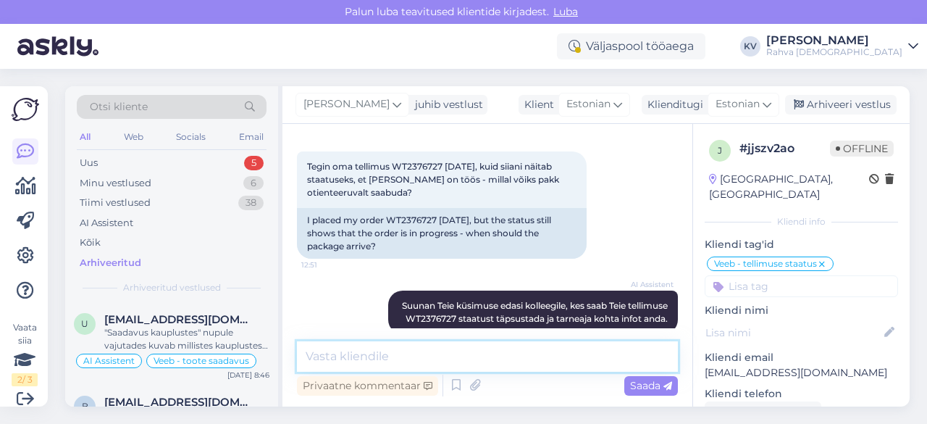
click at [364, 354] on textarea at bounding box center [487, 356] width 381 height 30
paste textarea "WT2376727"
type textarea "WT2376727"
drag, startPoint x: 431, startPoint y: 351, endPoint x: 193, endPoint y: 351, distance: 238.3
click at [193, 351] on div "Otsi kliente All Web Socials Email Uus 5 Minu vestlused 6 Tiimi vestlused 38 AI…" at bounding box center [487, 246] width 844 height 320
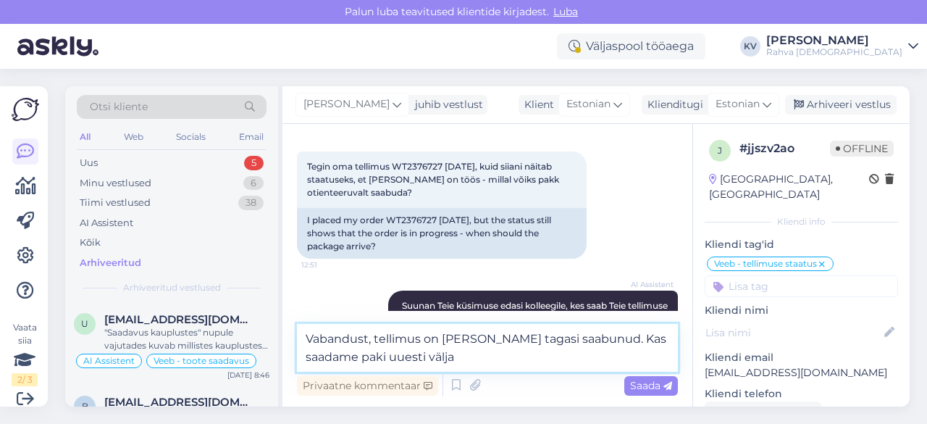
click at [478, 366] on textarea "Vabandust, tellimus on [PERSON_NAME] tagasi saabunud. Kas saadame paki uuesti v…" at bounding box center [487, 348] width 381 height 48
paste textarea "Tallinna Põhja pst Neste pakiautomaat"
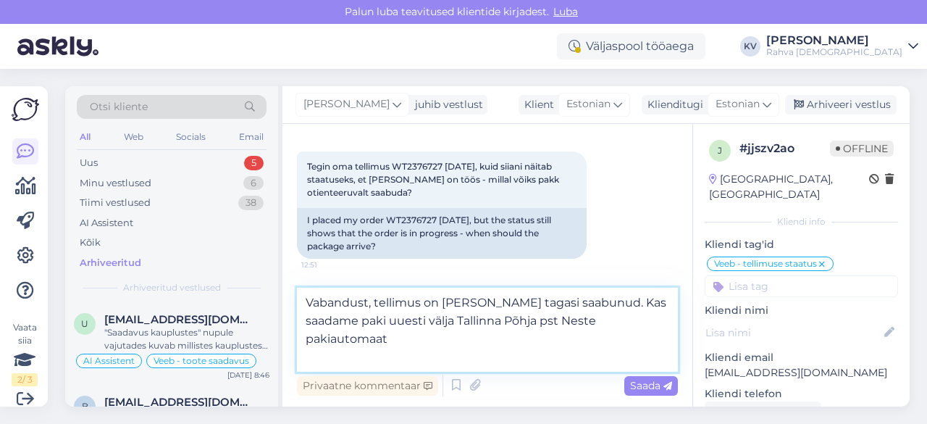
click at [400, 342] on textarea "Vabandust, tellimus on [PERSON_NAME] tagasi saabunud. Kas saadame paki uuesti v…" at bounding box center [487, 329] width 381 height 84
type textarea "Vabandust, tellimus on [PERSON_NAME] tagasi saabunud. Kas saadame paki uuesti v…"
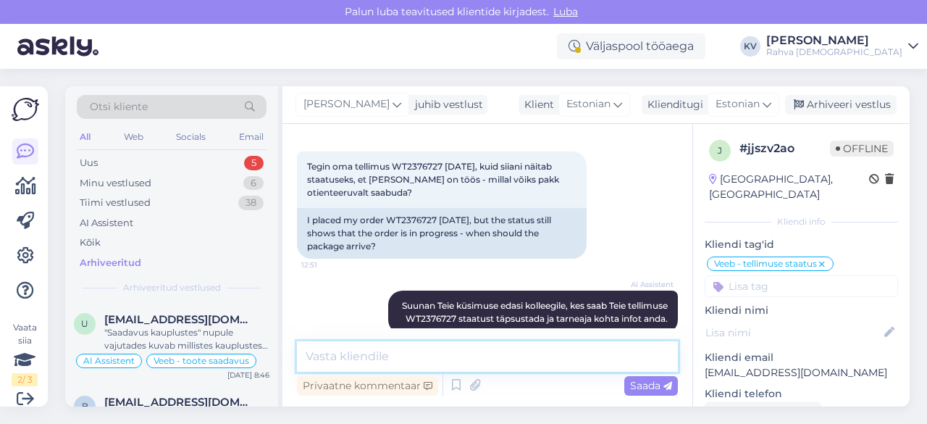
scroll to position [441, 0]
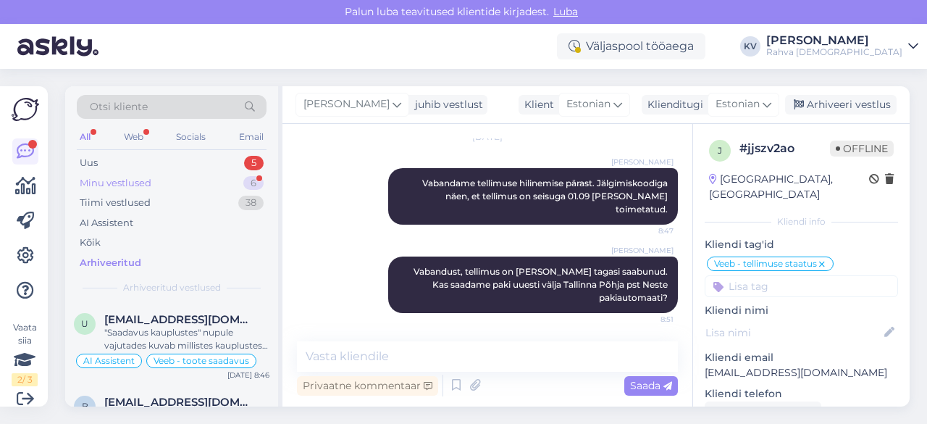
click at [168, 175] on div "Minu vestlused 6" at bounding box center [172, 183] width 190 height 20
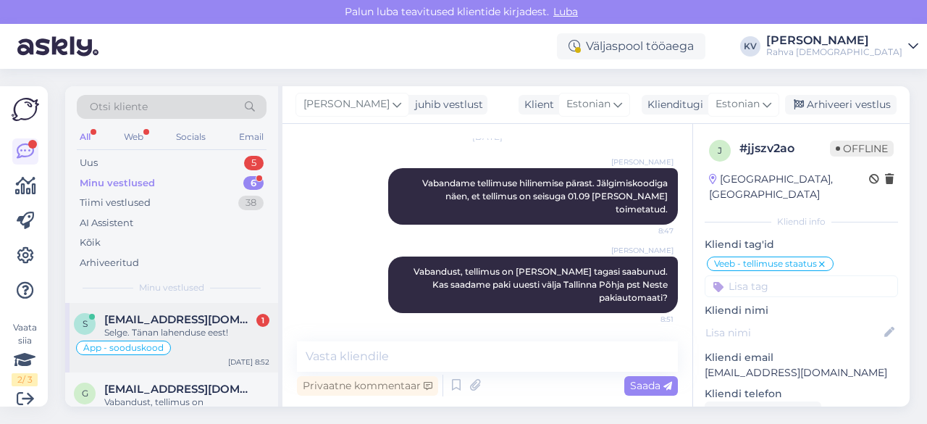
click at [175, 314] on div "[EMAIL_ADDRESS][DOMAIN_NAME] 1" at bounding box center [186, 319] width 165 height 13
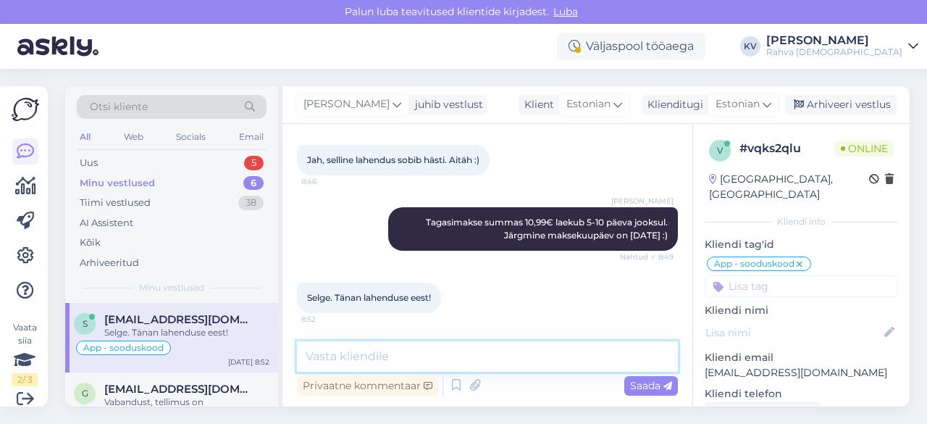
click at [426, 349] on textarea at bounding box center [487, 356] width 381 height 30
type textarea "Palun. Kaunist päeva :)"
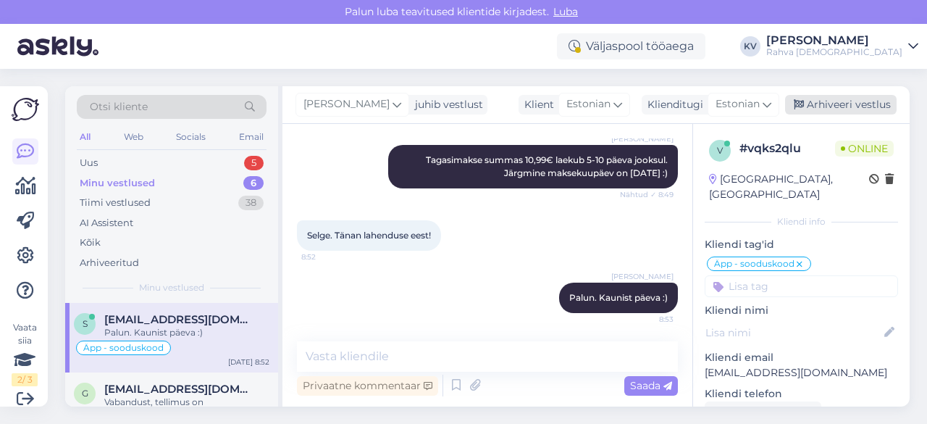
click at [804, 102] on icon at bounding box center [799, 105] width 10 height 10
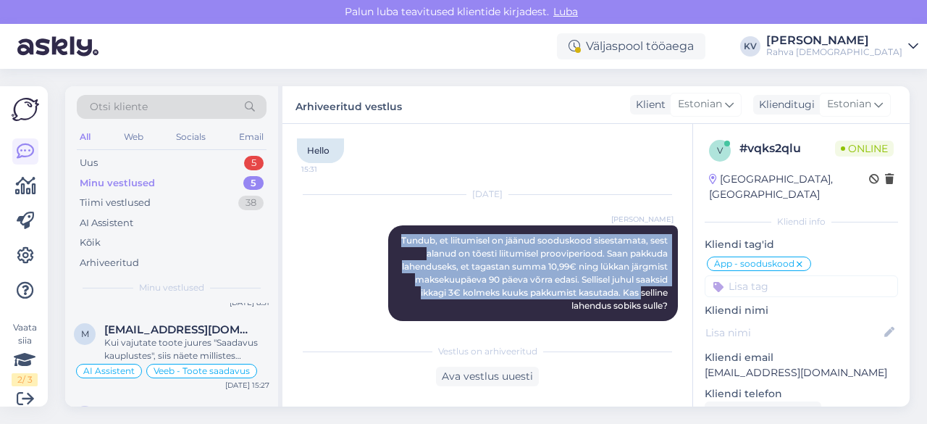
scroll to position [600, 0]
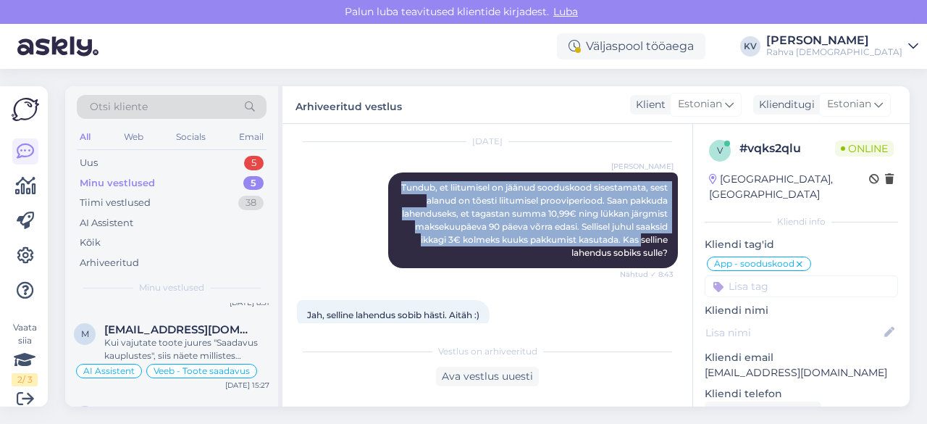
drag, startPoint x: 404, startPoint y: 259, endPoint x: 668, endPoint y: 252, distance: 264.4
click at [668, 252] on div "Vestlus algas [DATE] Tere! Võtsin mõned nädalad tagasi kasutusele RahvaRaamatu …" at bounding box center [494, 230] width 394 height 185
copy span "Tundub, et liitumisel on jäänud sooduskood sisestamata, sest alanud on tõesti l…"
